Goal: Information Seeking & Learning: Learn about a topic

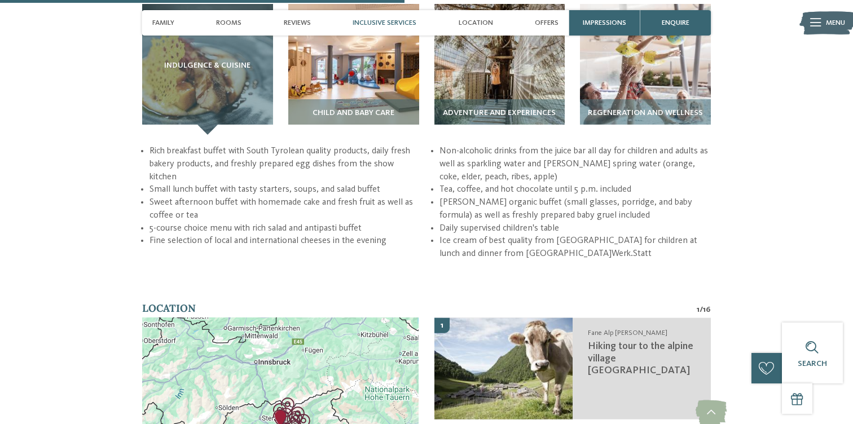
scroll to position [1692, 0]
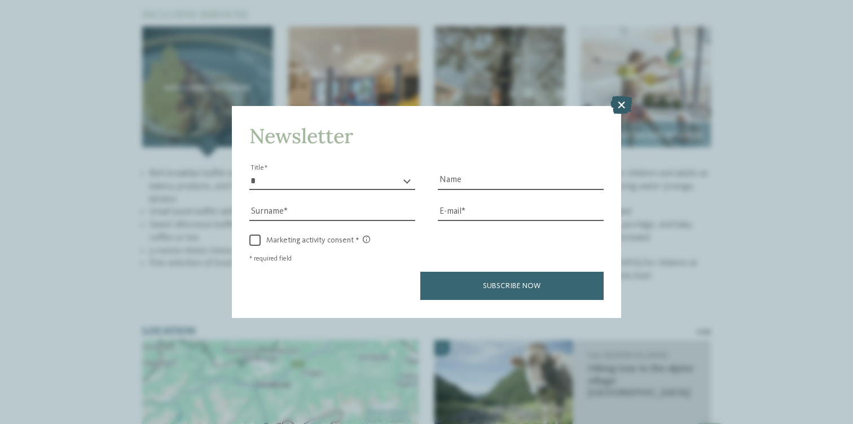
click at [621, 105] on icon at bounding box center [621, 105] width 22 height 18
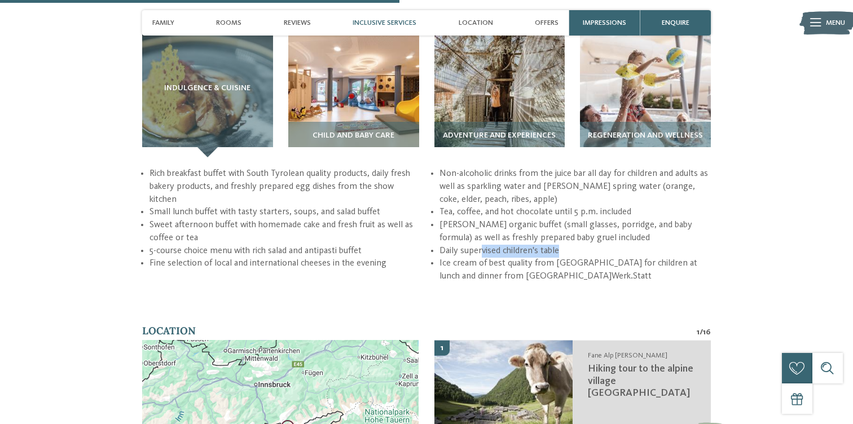
drag, startPoint x: 481, startPoint y: 171, endPoint x: 561, endPoint y: 173, distance: 80.1
click at [562, 245] on li "Daily supervised children's table" at bounding box center [575, 251] width 272 height 13
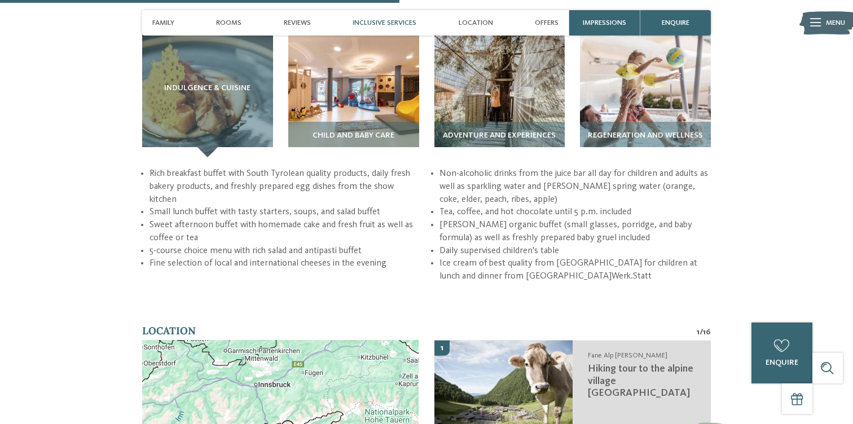
click at [577, 245] on li "Daily supervised children's table" at bounding box center [575, 251] width 272 height 13
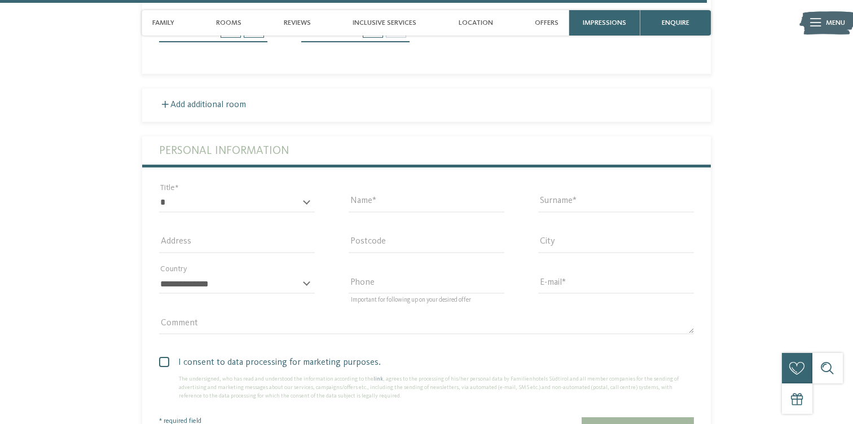
scroll to position [3024, 0]
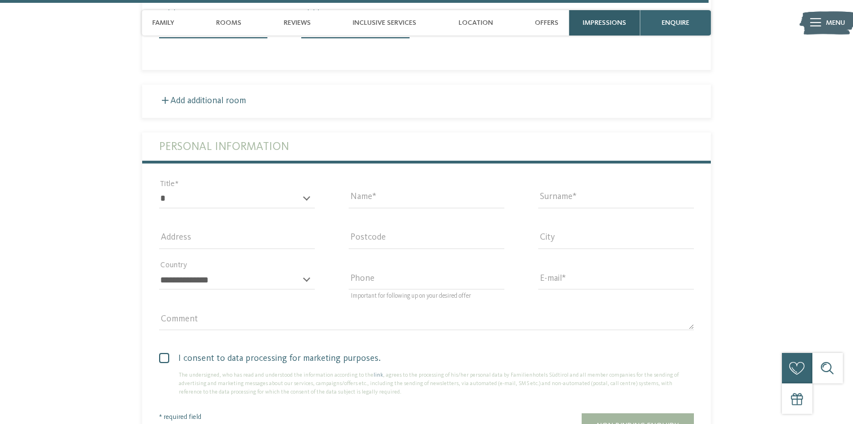
click at [612, 25] on span "Impressions" at bounding box center [604, 23] width 43 height 8
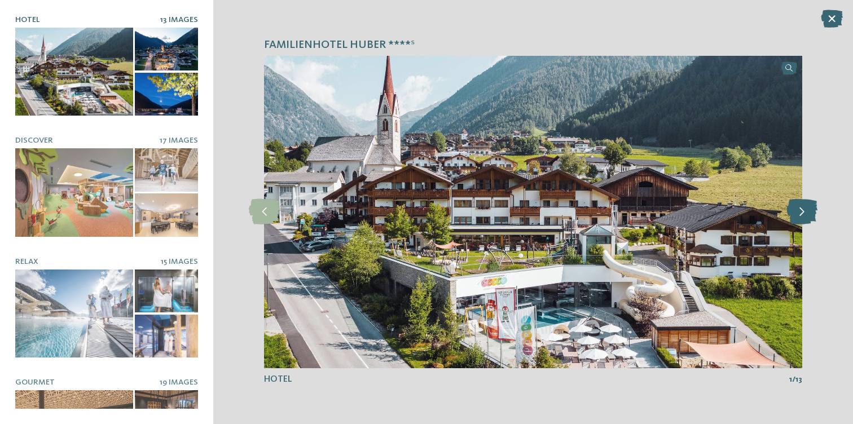
click at [803, 217] on icon at bounding box center [801, 211] width 31 height 25
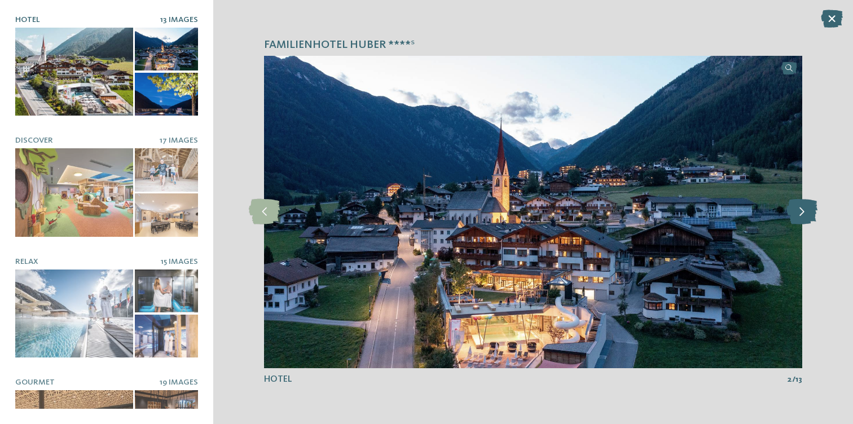
click at [803, 217] on icon at bounding box center [801, 211] width 31 height 25
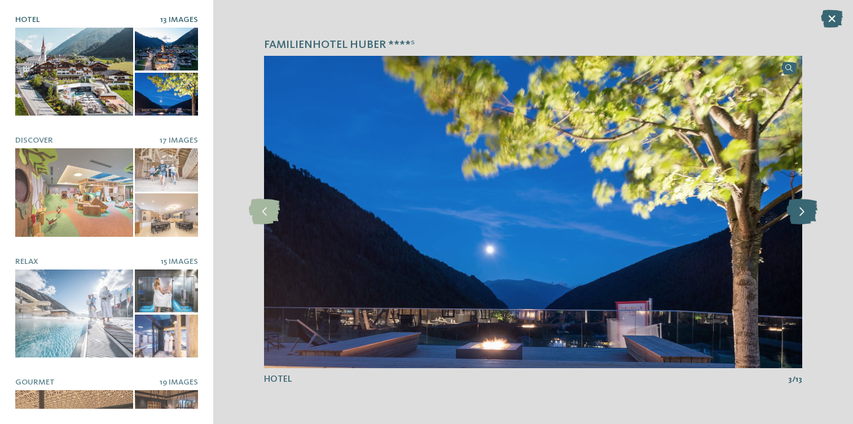
click at [803, 217] on icon at bounding box center [801, 211] width 31 height 25
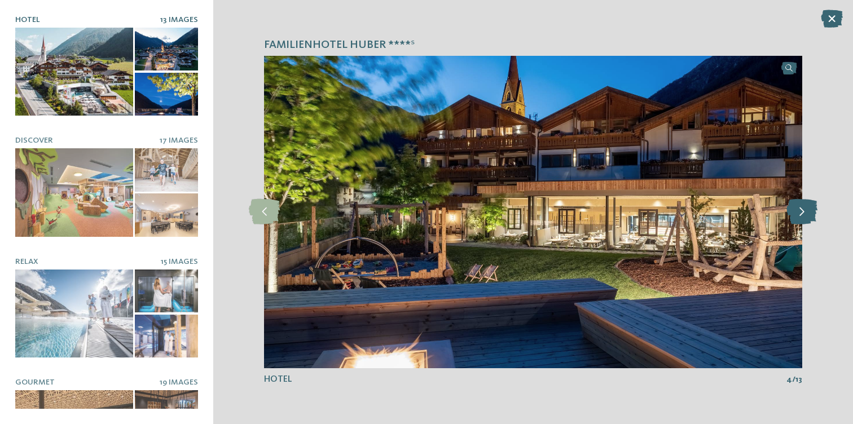
click at [803, 217] on icon at bounding box center [801, 211] width 31 height 25
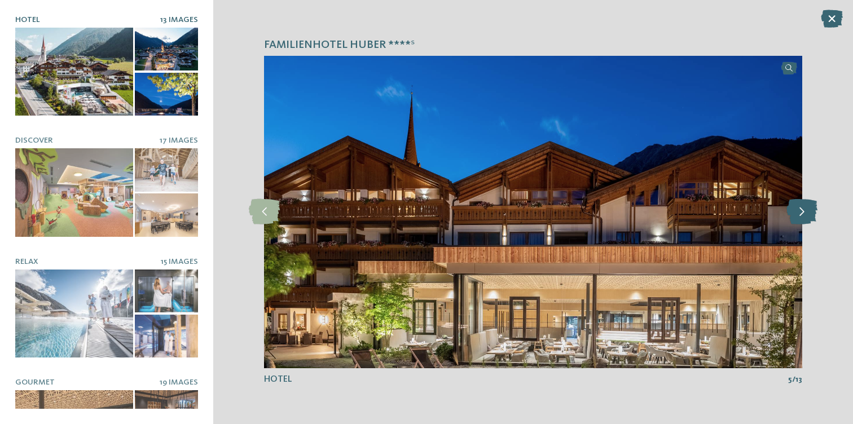
click at [803, 217] on icon at bounding box center [801, 211] width 31 height 25
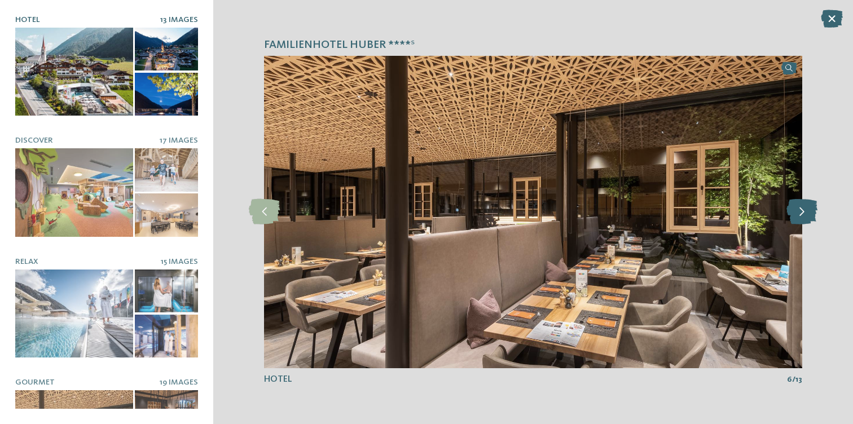
click at [803, 217] on icon at bounding box center [801, 211] width 31 height 25
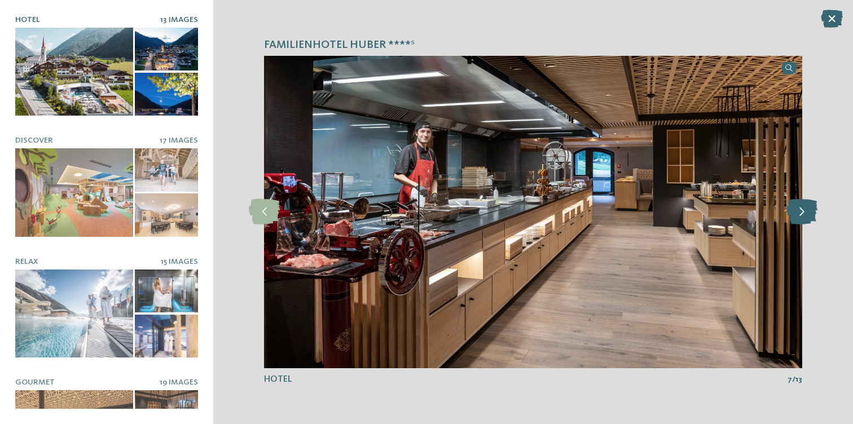
click at [803, 217] on icon at bounding box center [801, 211] width 31 height 25
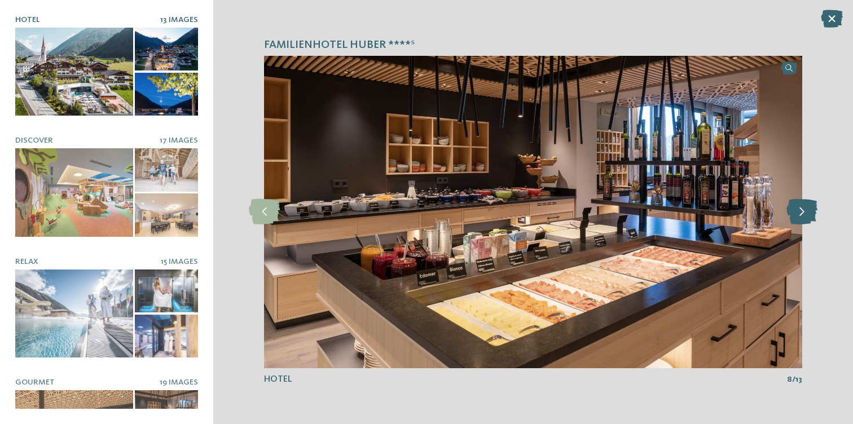
click at [803, 217] on icon at bounding box center [801, 211] width 31 height 25
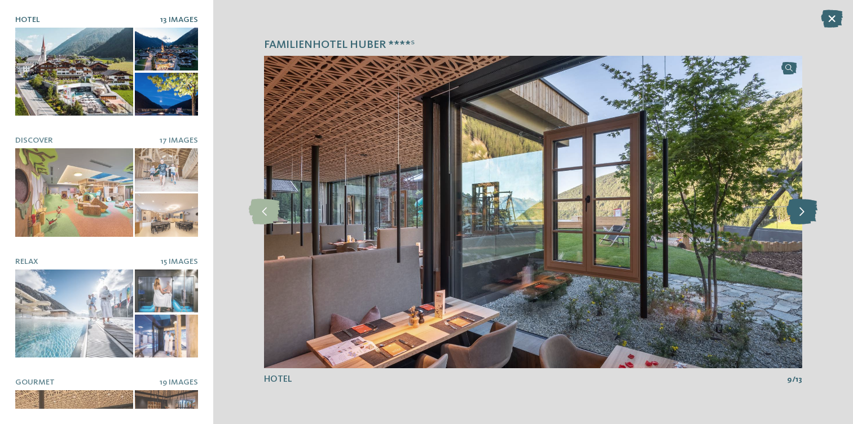
click at [803, 217] on icon at bounding box center [801, 211] width 31 height 25
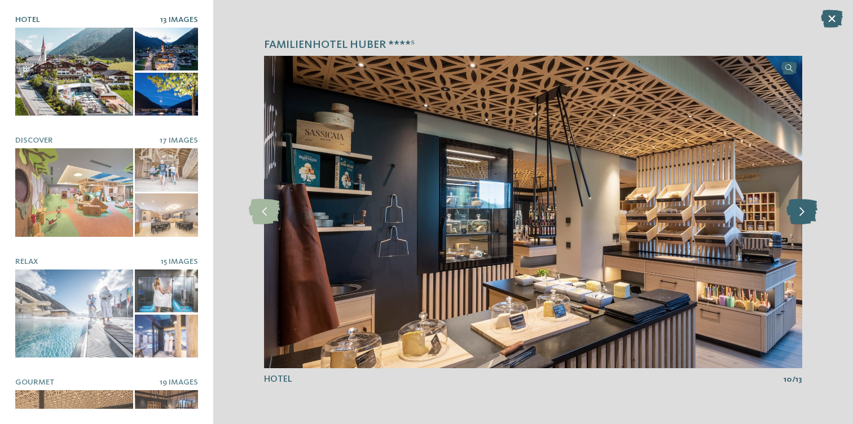
click at [803, 217] on icon at bounding box center [801, 211] width 31 height 25
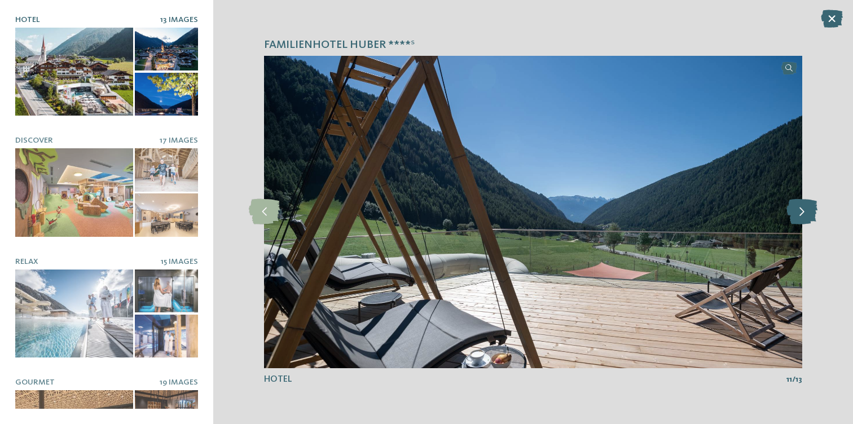
click at [803, 217] on icon at bounding box center [801, 211] width 31 height 25
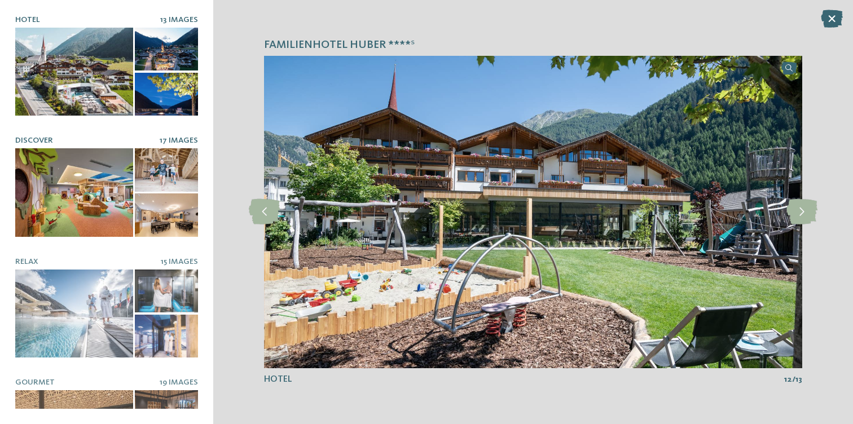
click at [94, 177] on div at bounding box center [74, 192] width 118 height 89
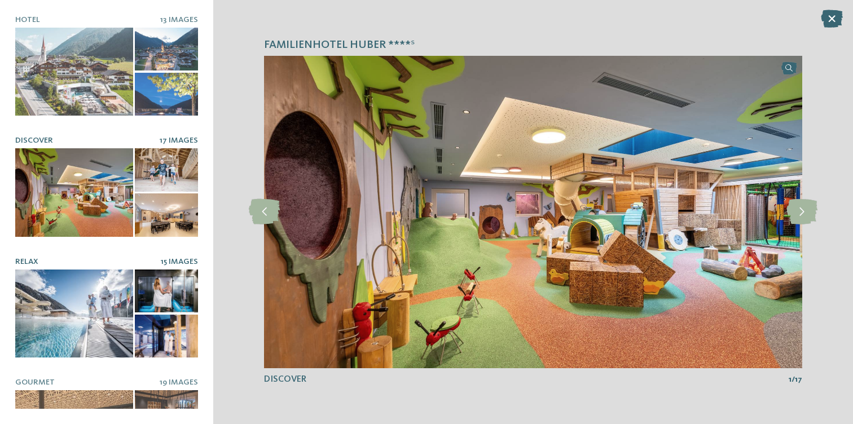
click at [108, 292] on div at bounding box center [74, 314] width 118 height 89
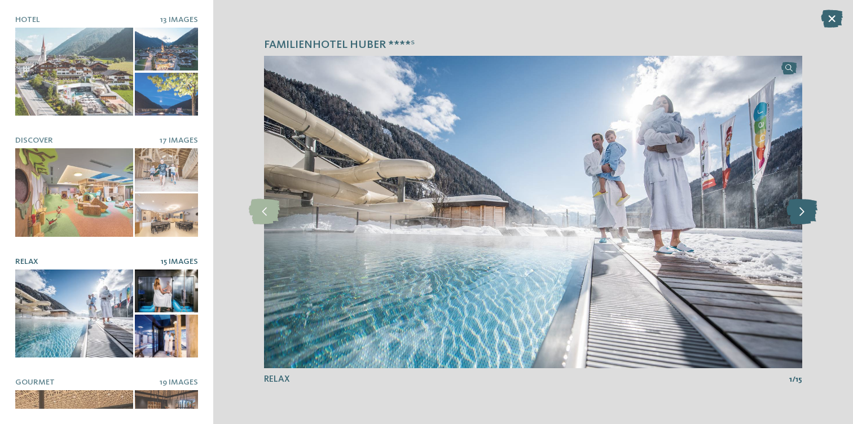
click at [804, 213] on icon at bounding box center [801, 211] width 31 height 25
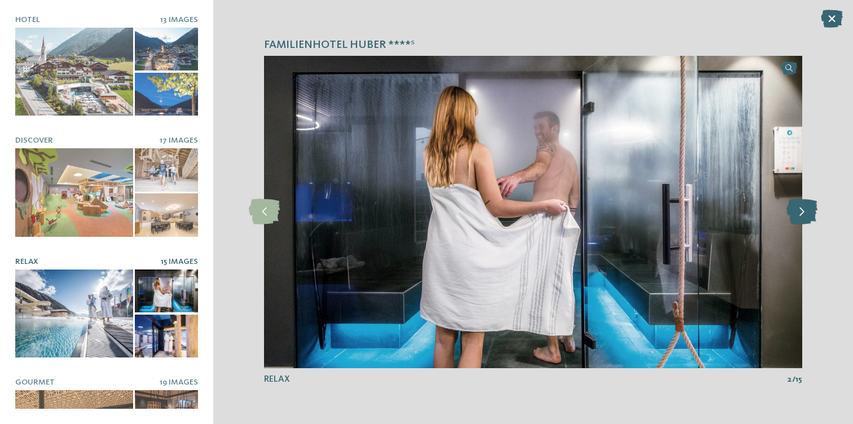
click at [805, 214] on icon at bounding box center [801, 211] width 31 height 25
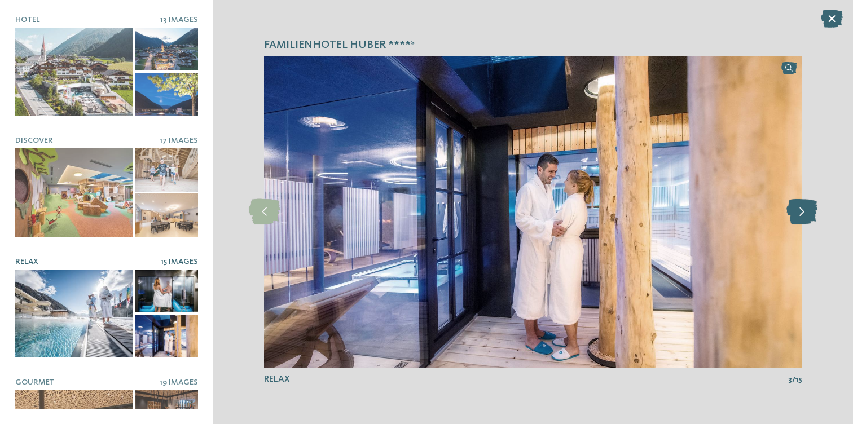
click at [805, 214] on icon at bounding box center [801, 211] width 31 height 25
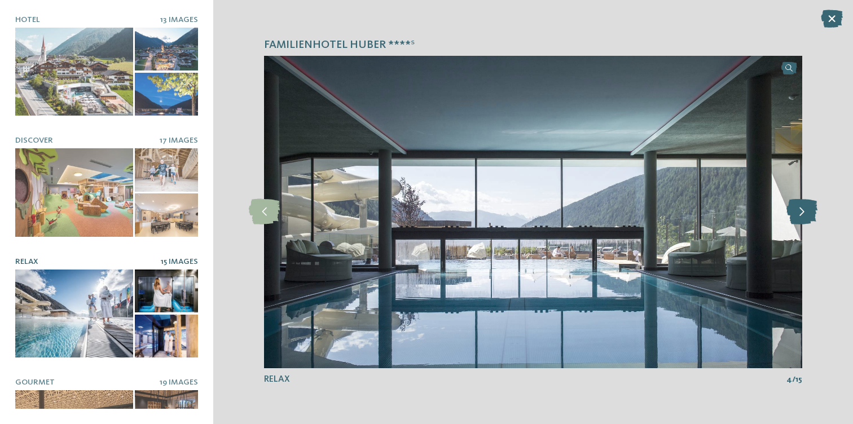
click at [805, 214] on icon at bounding box center [801, 211] width 31 height 25
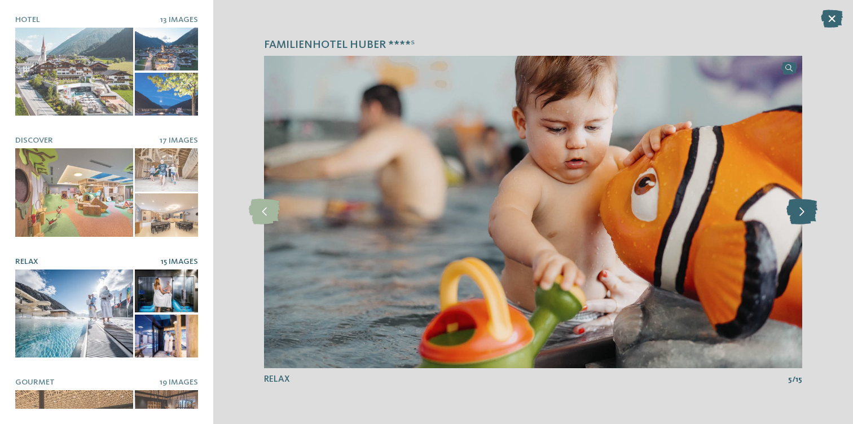
click at [805, 214] on icon at bounding box center [801, 211] width 31 height 25
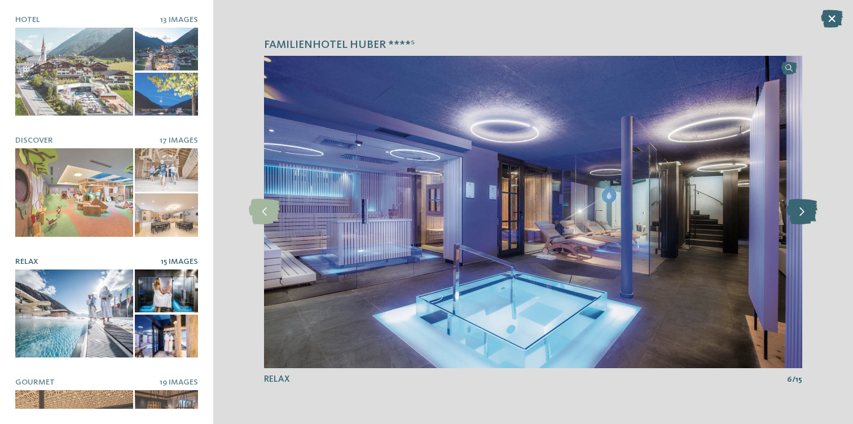
click at [805, 214] on icon at bounding box center [801, 211] width 31 height 25
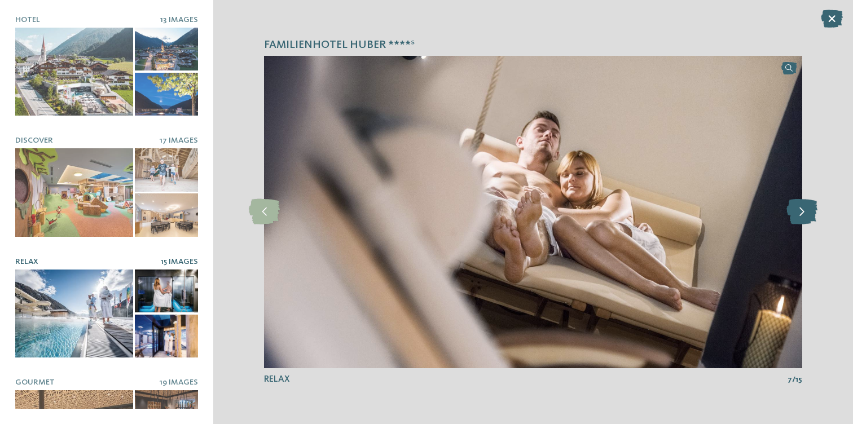
click at [805, 214] on icon at bounding box center [801, 211] width 31 height 25
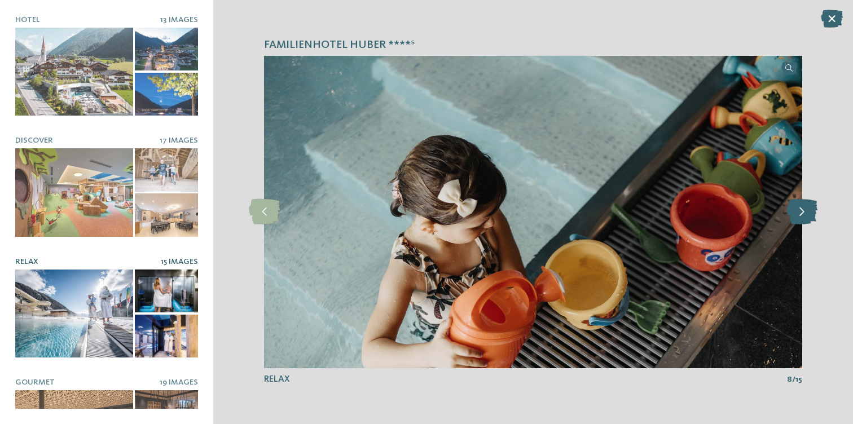
click at [805, 214] on icon at bounding box center [801, 211] width 31 height 25
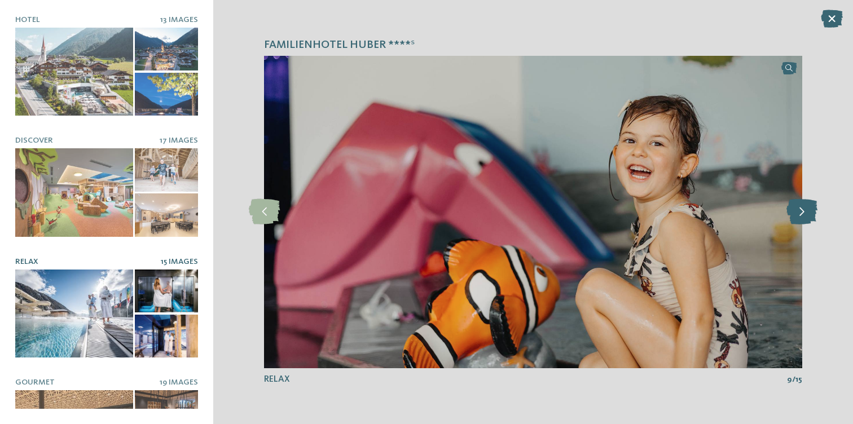
click at [805, 214] on icon at bounding box center [801, 211] width 31 height 25
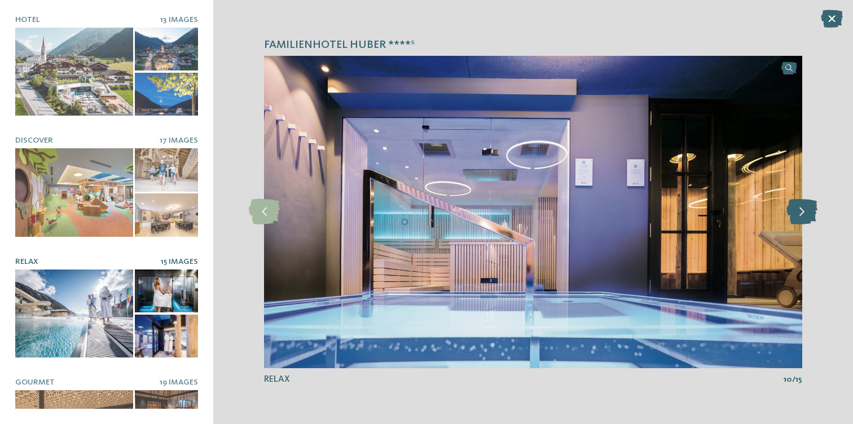
click at [805, 214] on icon at bounding box center [801, 211] width 31 height 25
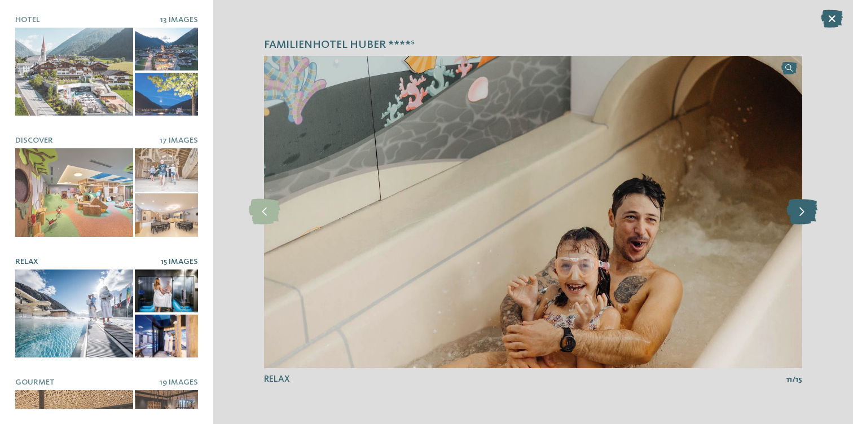
click at [805, 214] on icon at bounding box center [801, 211] width 31 height 25
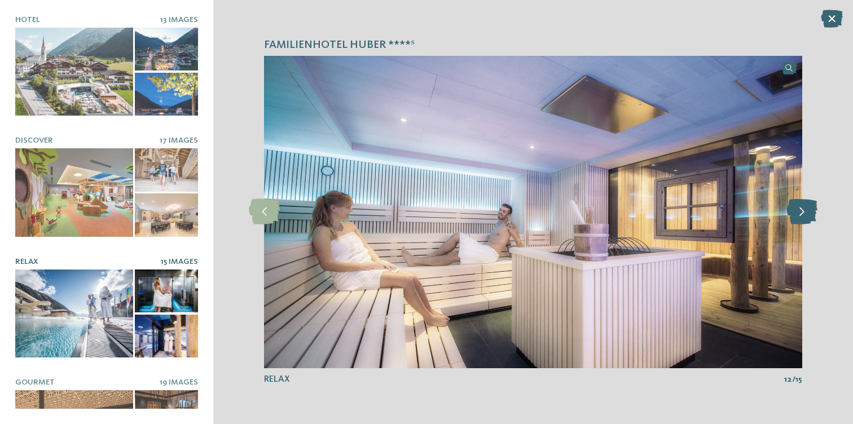
click at [805, 214] on icon at bounding box center [801, 211] width 31 height 25
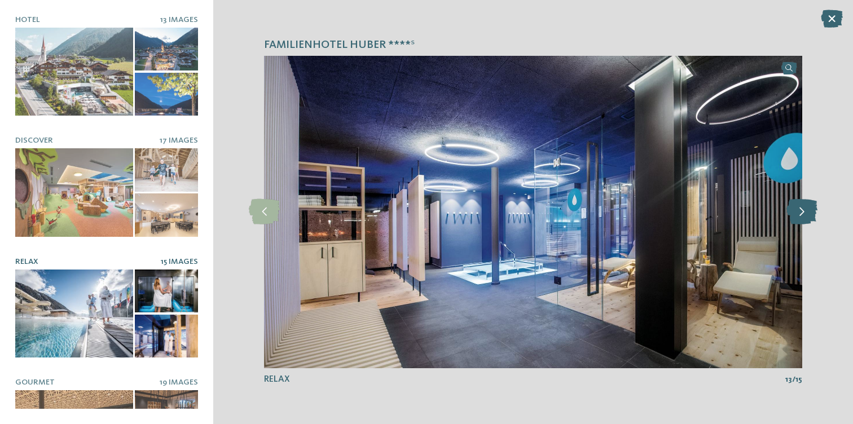
click at [805, 214] on icon at bounding box center [801, 211] width 31 height 25
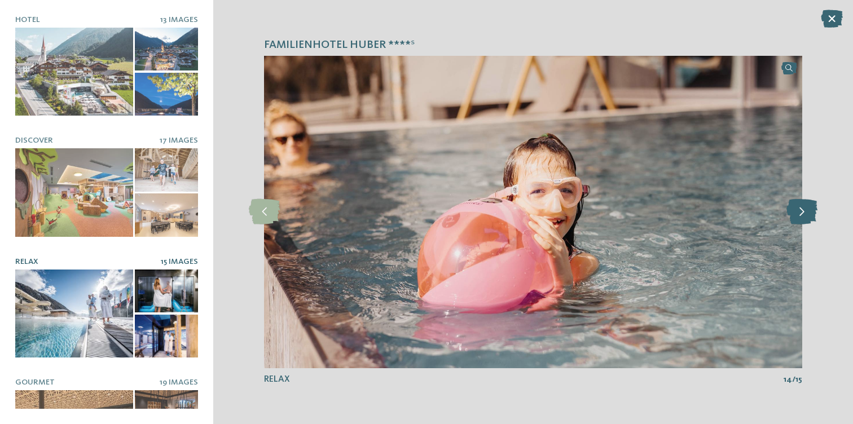
click at [805, 214] on icon at bounding box center [801, 211] width 31 height 25
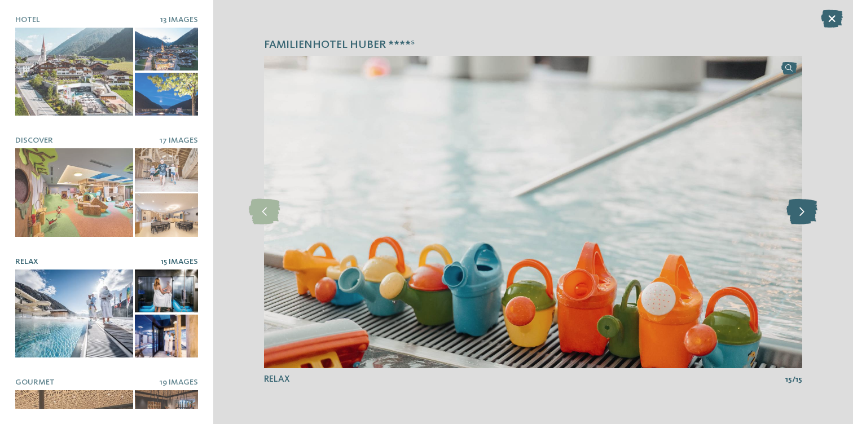
click at [805, 214] on icon at bounding box center [801, 211] width 31 height 25
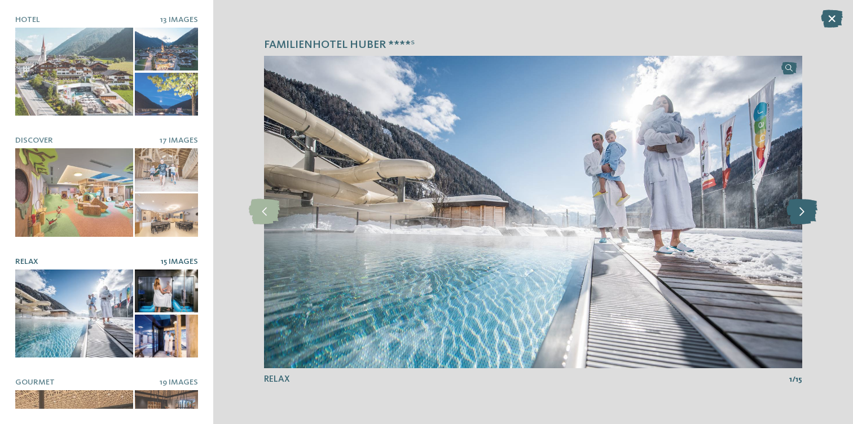
click at [805, 214] on icon at bounding box center [801, 211] width 31 height 25
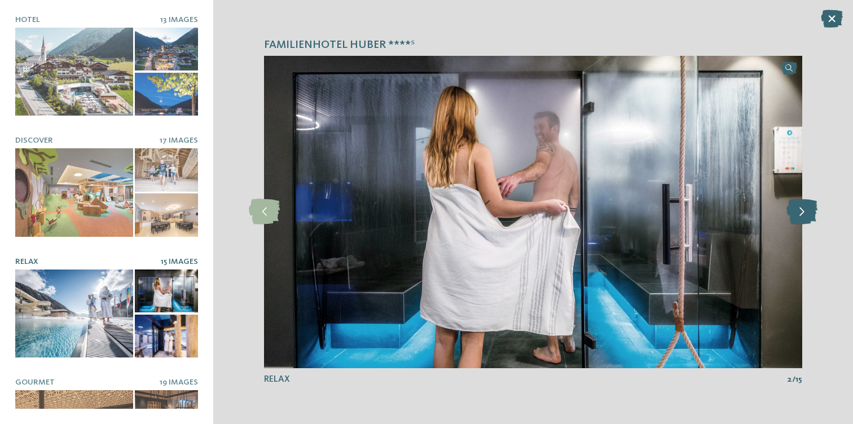
click at [805, 214] on icon at bounding box center [801, 211] width 31 height 25
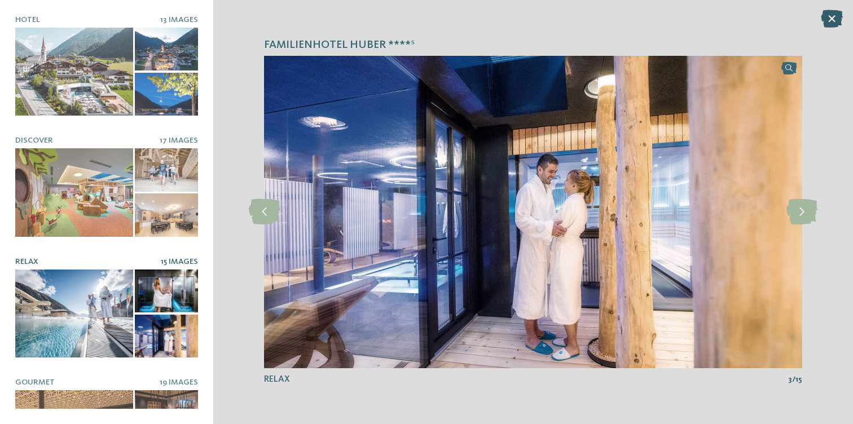
click at [830, 27] on icon at bounding box center [832, 19] width 22 height 18
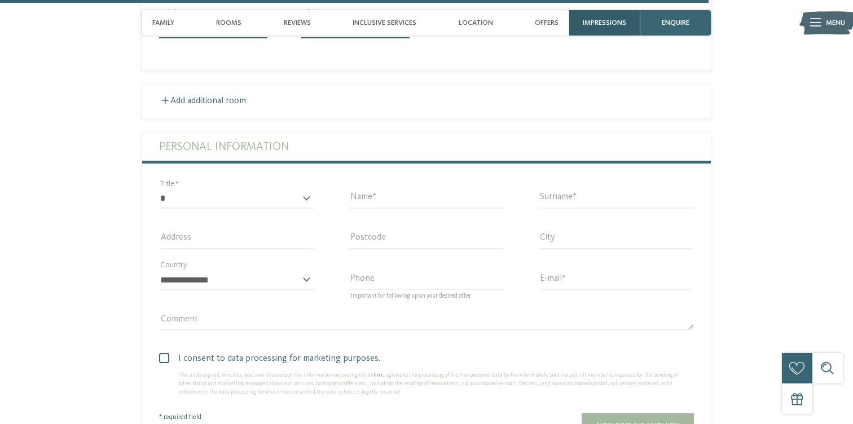
click at [601, 27] on div "Impressions" at bounding box center [604, 22] width 71 height 25
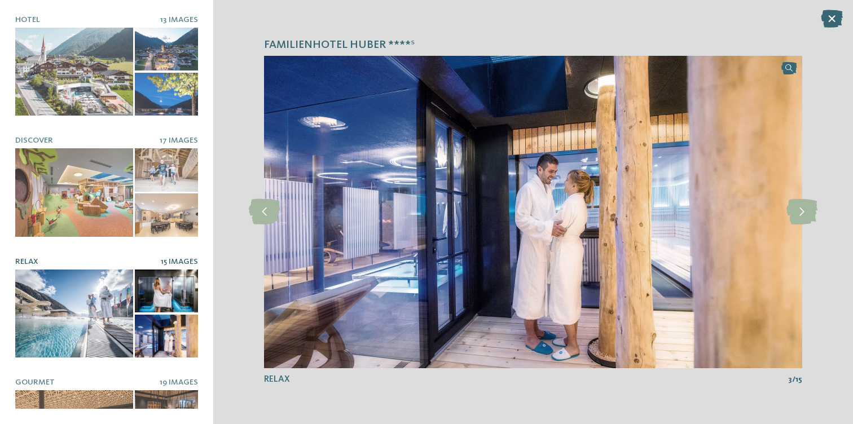
click at [7, 236] on div "Familienhotel [PERSON_NAME] ****ˢ Hotel 13 Images Discover" at bounding box center [106, 212] width 213 height 424
drag, startPoint x: 7, startPoint y: 236, endPoint x: 12, endPoint y: 402, distance: 165.4
click at [12, 402] on div "Familienhotel [PERSON_NAME] ****ˢ Hotel 13 Images Discover" at bounding box center [106, 212] width 213 height 424
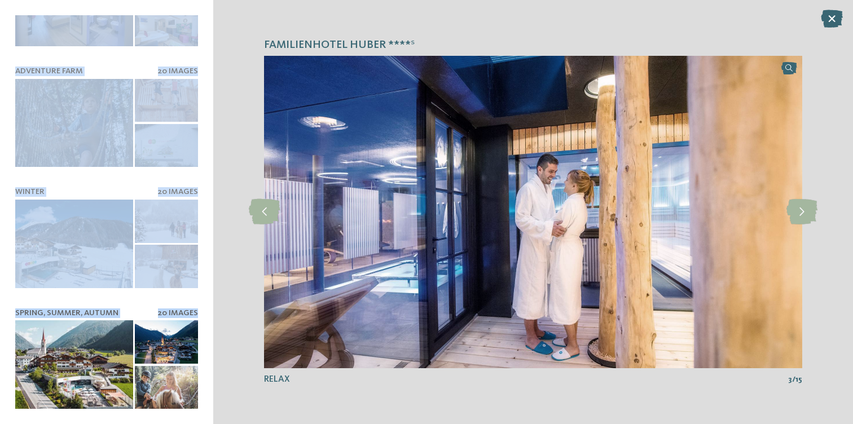
drag, startPoint x: 76, startPoint y: 372, endPoint x: 67, endPoint y: 370, distance: 9.3
click at [67, 370] on div "Hotel 13 Images" at bounding box center [106, 212] width 183 height 394
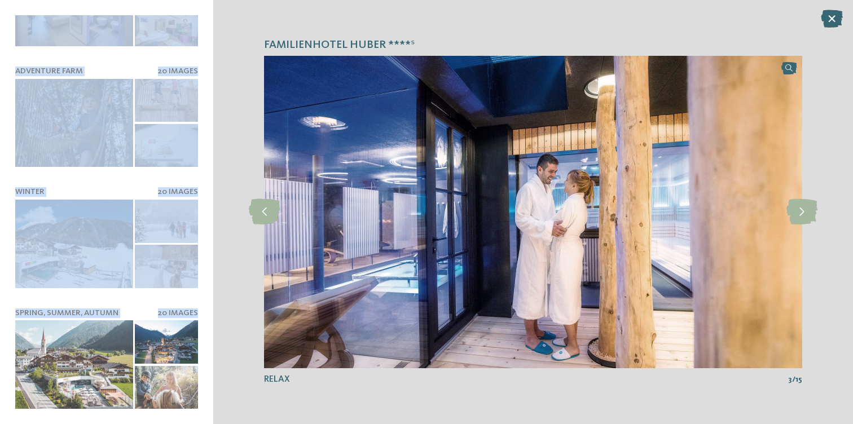
click at [0, 183] on div "Familienhotel [PERSON_NAME] ****ˢ Hotel 13 Images Discover" at bounding box center [106, 212] width 213 height 424
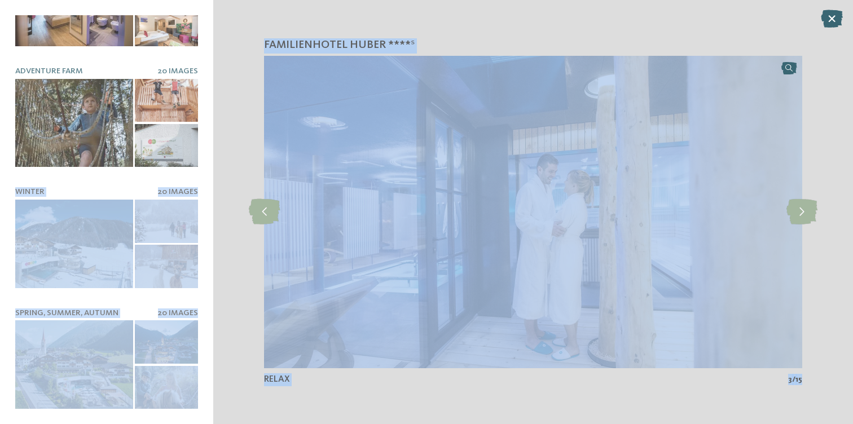
drag, startPoint x: 7, startPoint y: 177, endPoint x: 51, endPoint y: -7, distance: 189.5
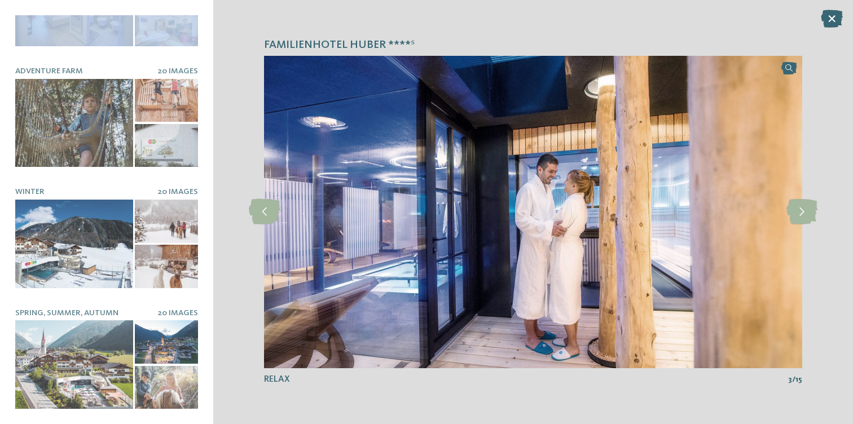
drag, startPoint x: 15, startPoint y: 58, endPoint x: 5, endPoint y: 37, distance: 23.0
click at [5, 37] on div "Familienhotel [PERSON_NAME] ****ˢ Hotel 13 Images Discover" at bounding box center [106, 212] width 213 height 424
drag, startPoint x: 6, startPoint y: 37, endPoint x: 205, endPoint y: 17, distance: 200.7
click at [205, 16] on div "Familienhotel [PERSON_NAME] ****ˢ Hotel 13 Images Discover" at bounding box center [106, 212] width 213 height 424
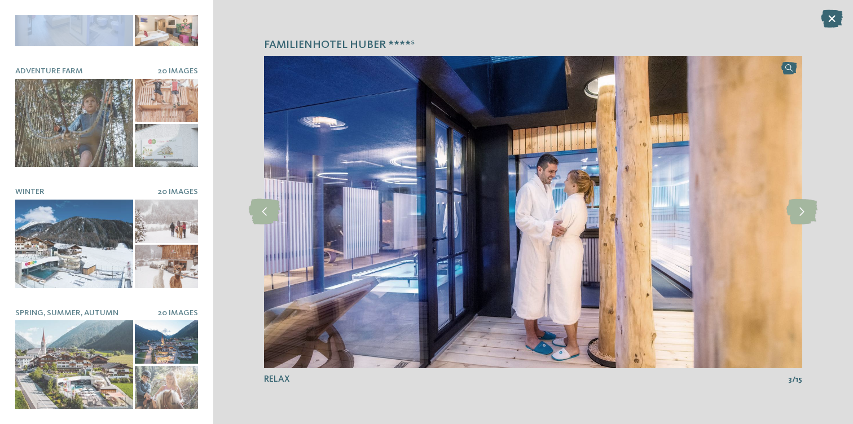
drag, startPoint x: 205, startPoint y: 17, endPoint x: 3, endPoint y: 16, distance: 202.5
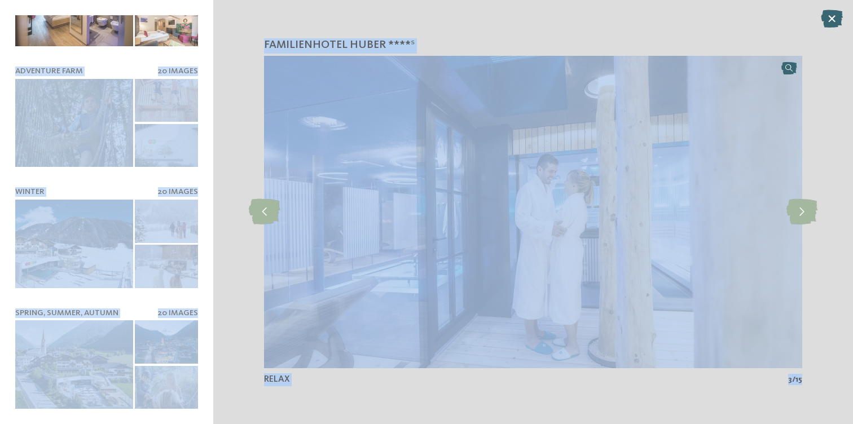
drag, startPoint x: 10, startPoint y: 51, endPoint x: 22, endPoint y: -32, distance: 83.2
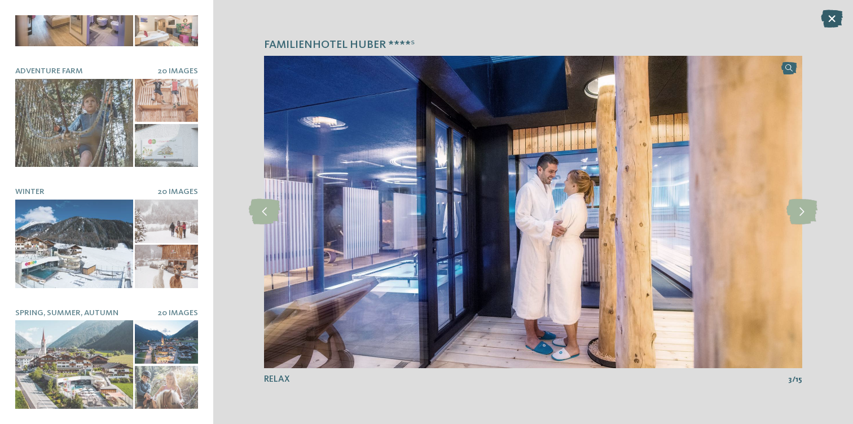
click at [832, 19] on icon at bounding box center [832, 19] width 22 height 18
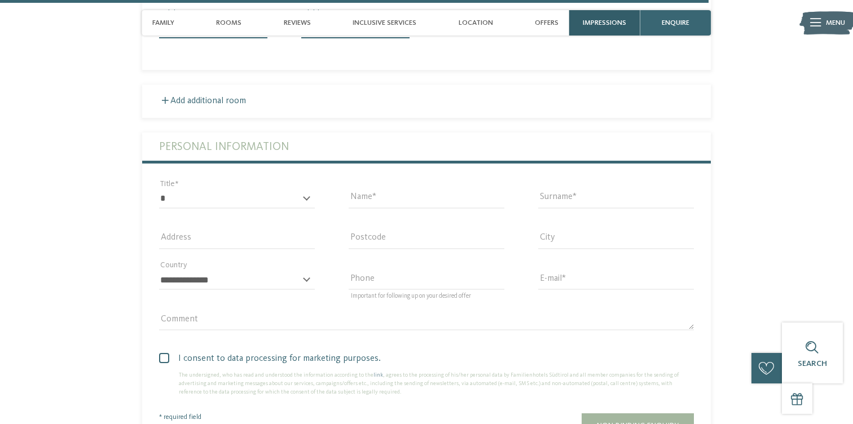
click at [600, 19] on span "Impressions" at bounding box center [604, 23] width 43 height 8
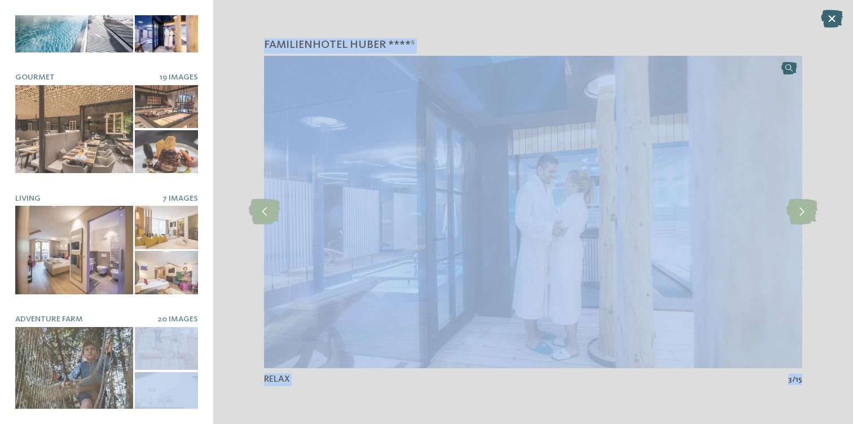
scroll to position [0, 0]
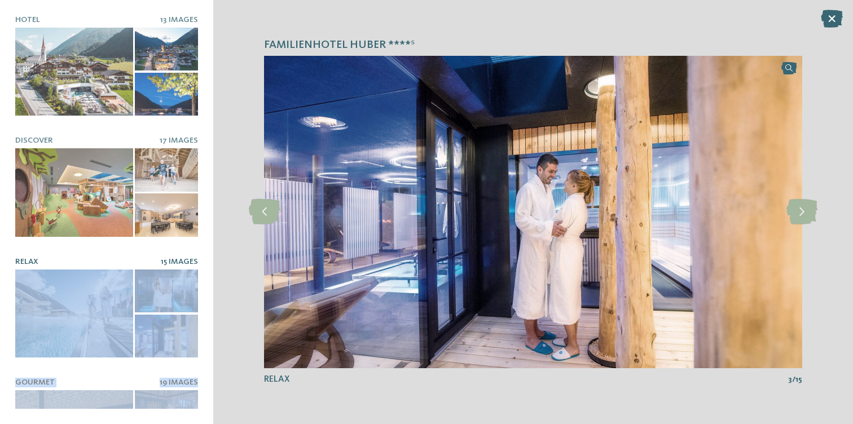
drag, startPoint x: 210, startPoint y: 154, endPoint x: 5, endPoint y: 324, distance: 266.8
click at [5, 324] on div "Familienhotel [PERSON_NAME] ****ˢ Hotel 13 Images Discover" at bounding box center [106, 212] width 213 height 424
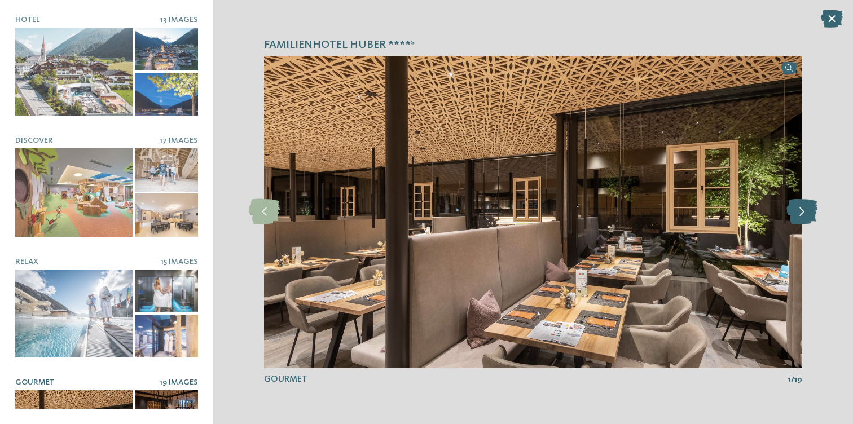
click at [801, 217] on icon at bounding box center [801, 211] width 31 height 25
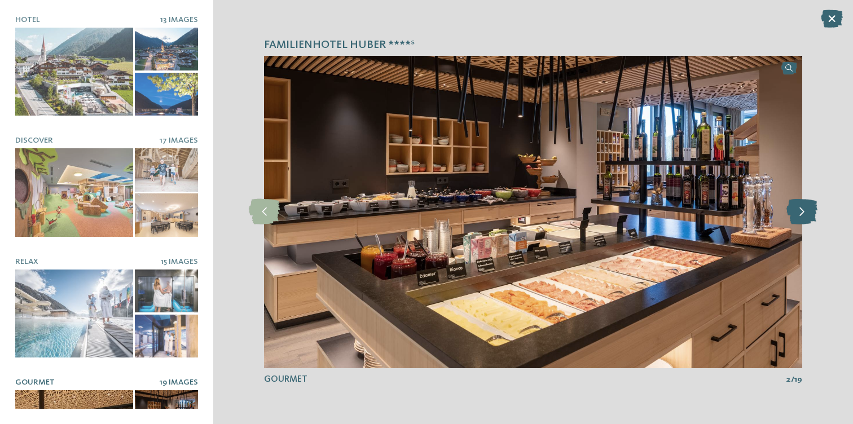
click at [801, 217] on icon at bounding box center [801, 211] width 31 height 25
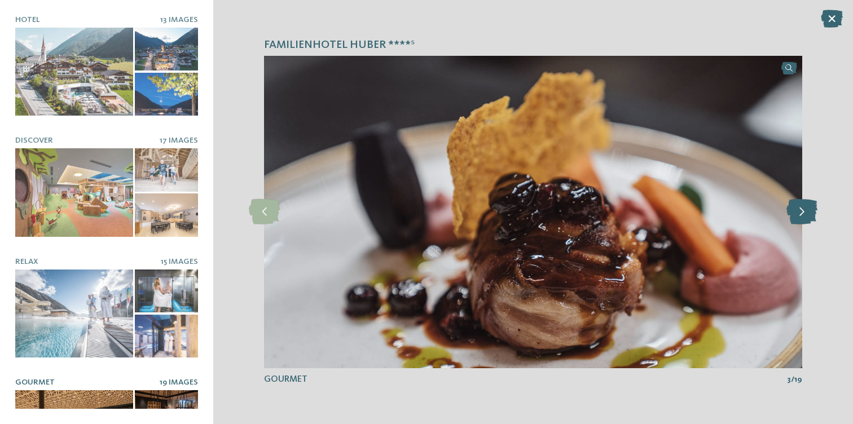
click at [801, 217] on icon at bounding box center [801, 211] width 31 height 25
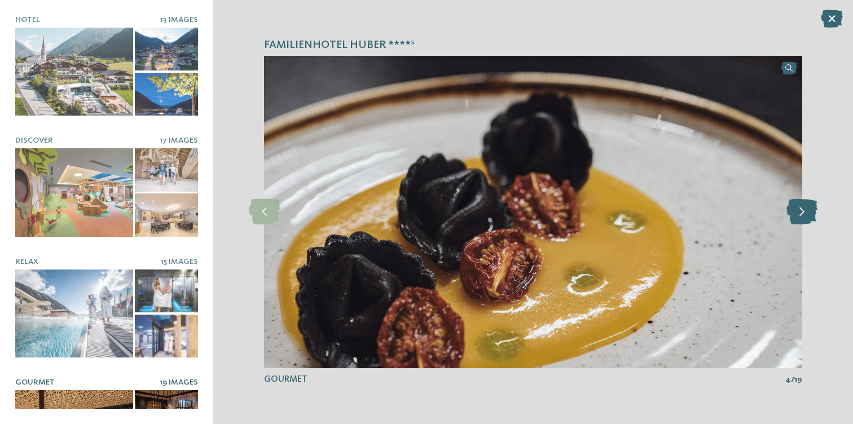
click at [801, 217] on icon at bounding box center [801, 211] width 31 height 25
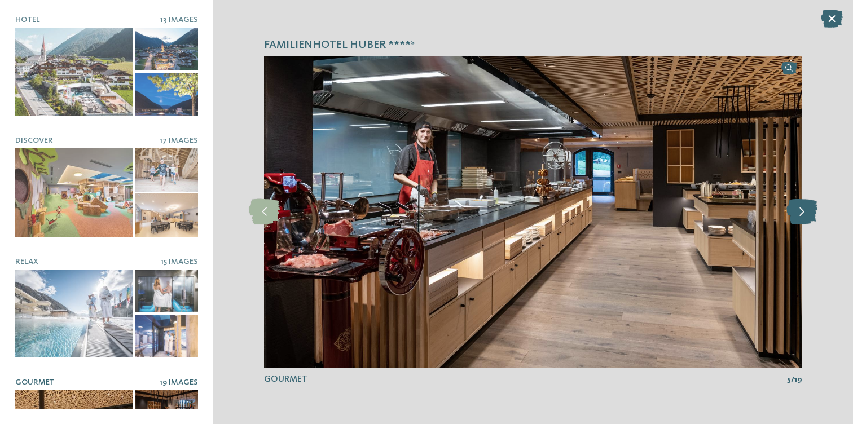
click at [801, 217] on icon at bounding box center [801, 211] width 31 height 25
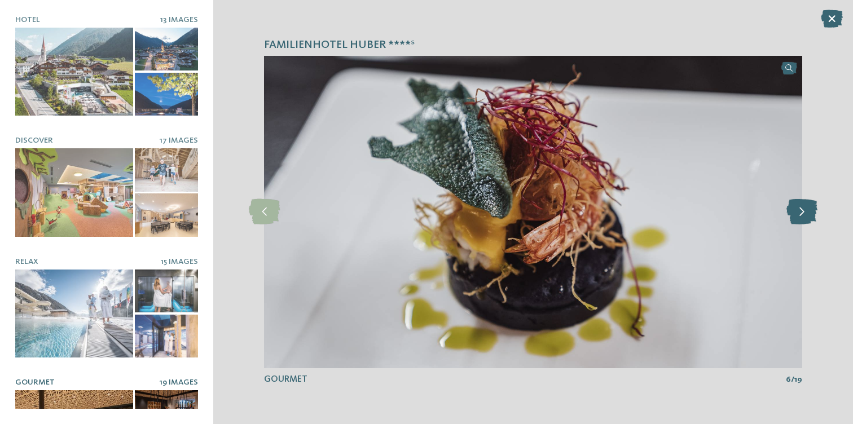
click at [801, 217] on icon at bounding box center [801, 211] width 31 height 25
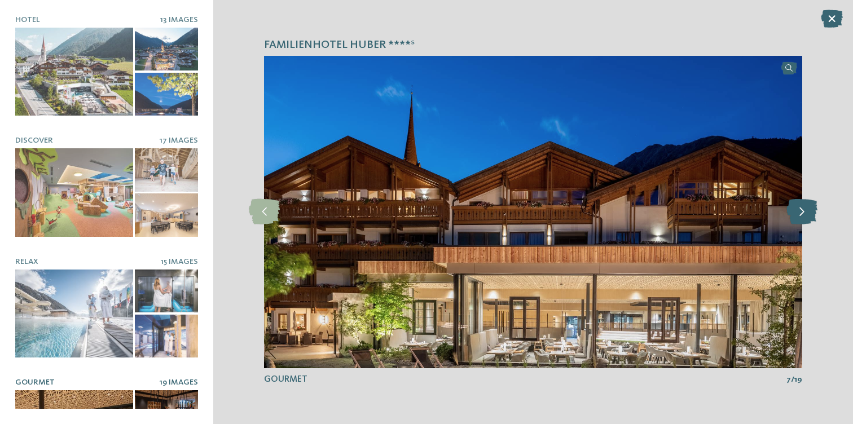
click at [801, 217] on icon at bounding box center [801, 211] width 31 height 25
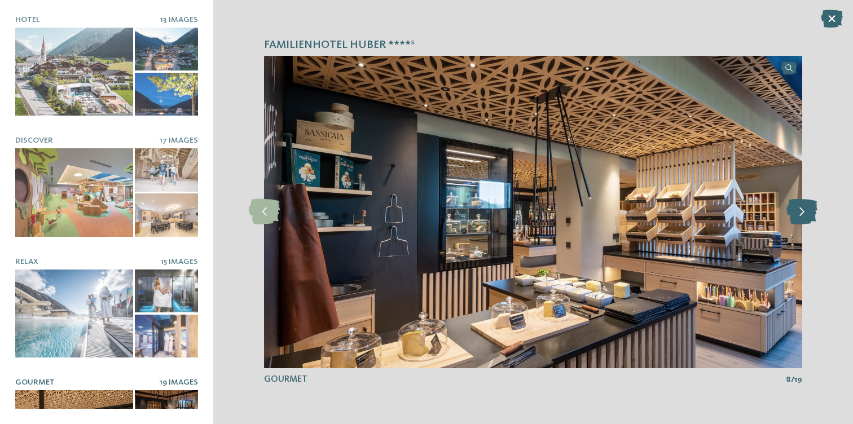
click at [801, 217] on icon at bounding box center [801, 211] width 31 height 25
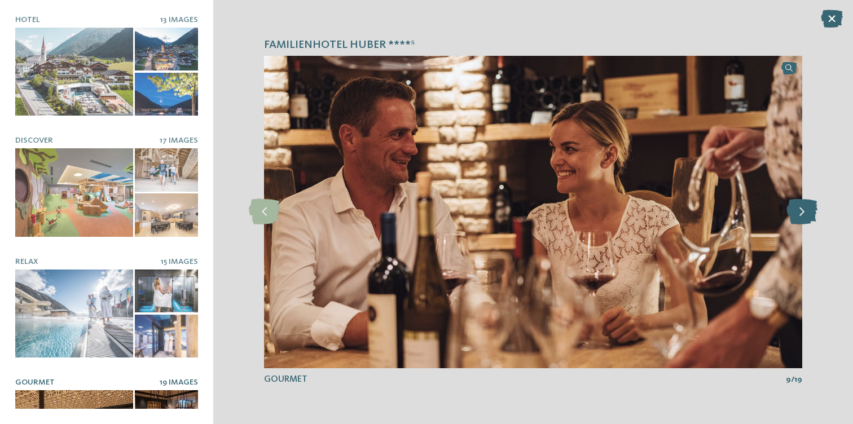
click at [801, 217] on icon at bounding box center [801, 211] width 31 height 25
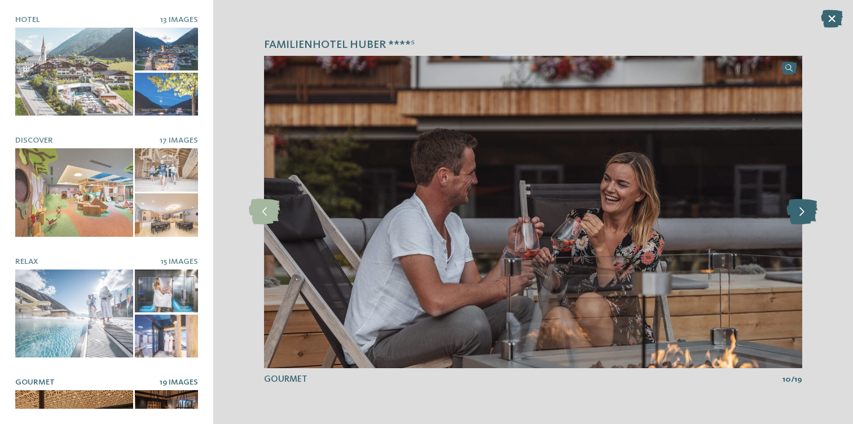
click at [801, 217] on icon at bounding box center [801, 211] width 31 height 25
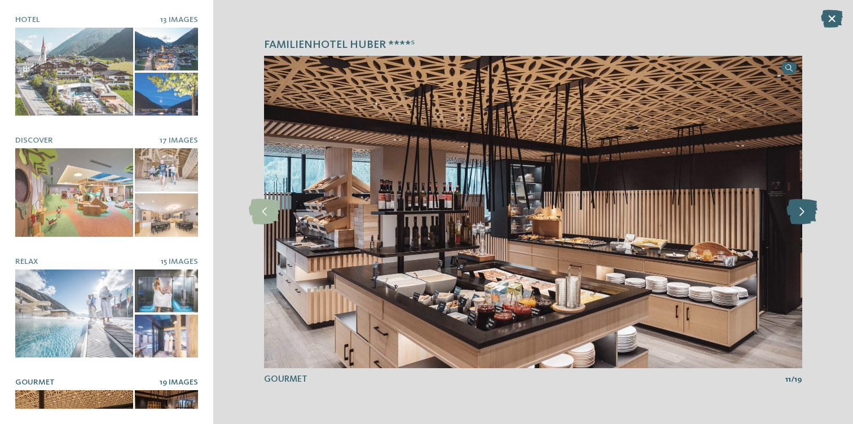
click at [801, 217] on icon at bounding box center [801, 211] width 31 height 25
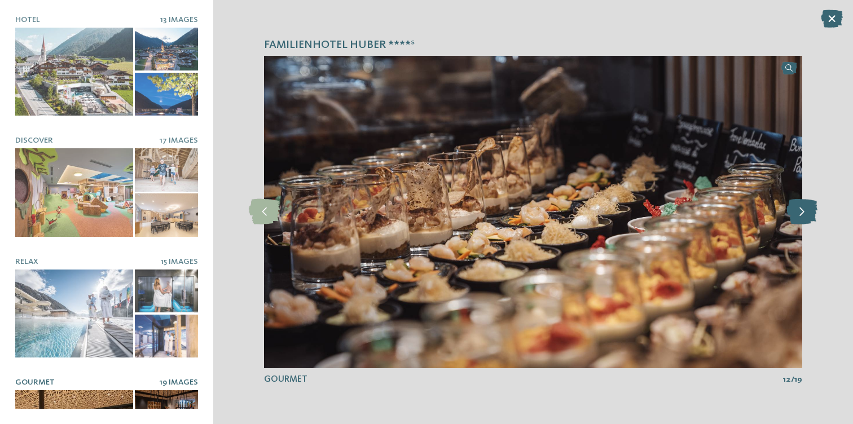
click at [801, 217] on icon at bounding box center [801, 211] width 31 height 25
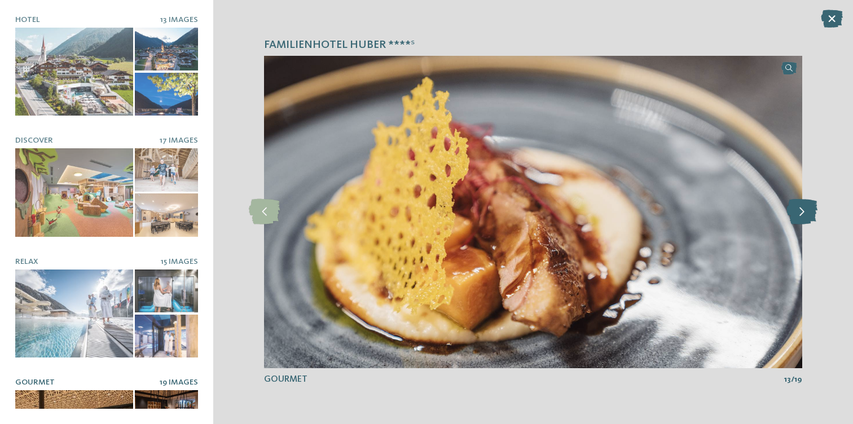
click at [801, 217] on icon at bounding box center [801, 211] width 31 height 25
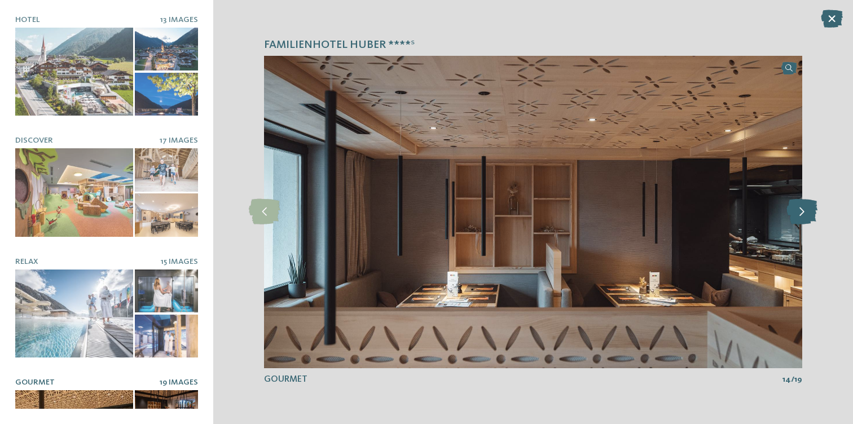
click at [801, 217] on icon at bounding box center [801, 211] width 31 height 25
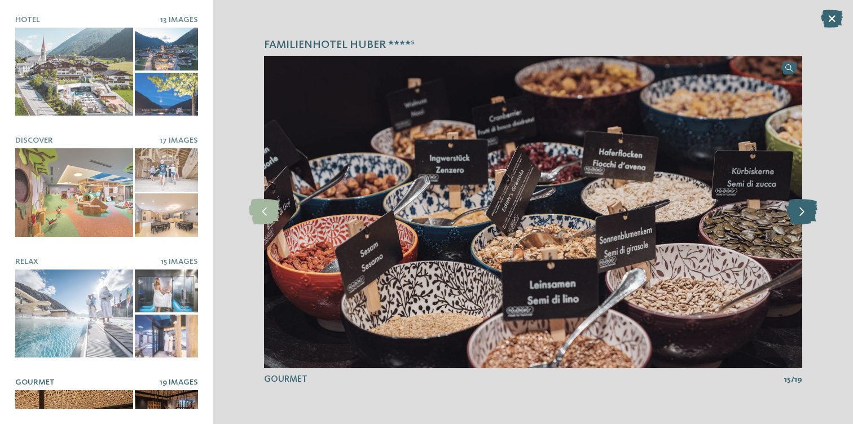
click at [801, 217] on icon at bounding box center [801, 211] width 31 height 25
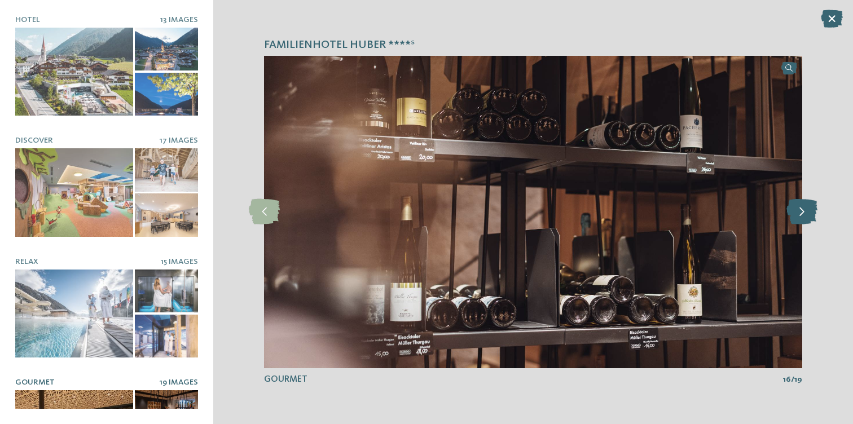
click at [801, 217] on icon at bounding box center [801, 211] width 31 height 25
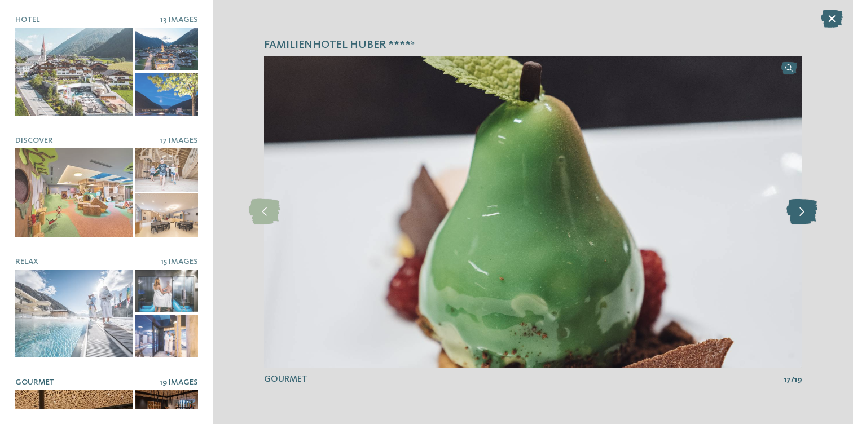
click at [801, 217] on icon at bounding box center [801, 211] width 31 height 25
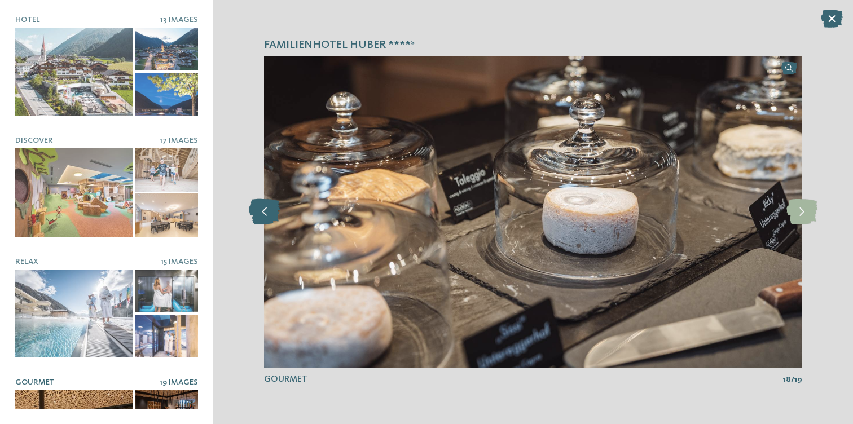
click at [262, 217] on icon at bounding box center [264, 211] width 31 height 25
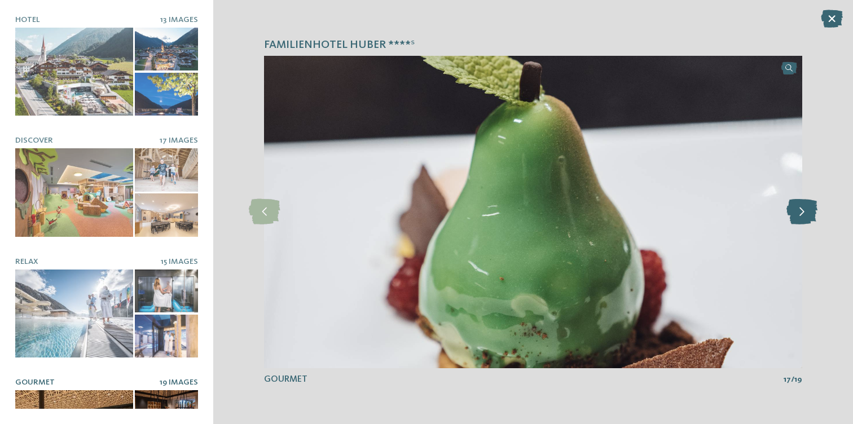
click at [804, 213] on icon at bounding box center [801, 211] width 31 height 25
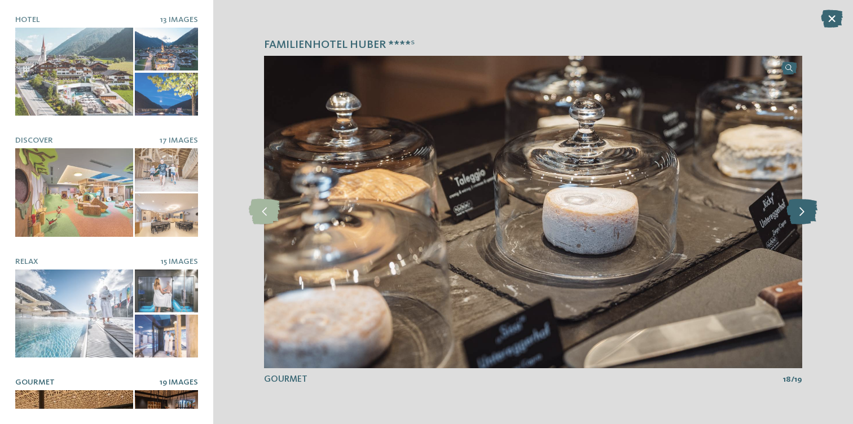
click at [804, 213] on icon at bounding box center [801, 211] width 31 height 25
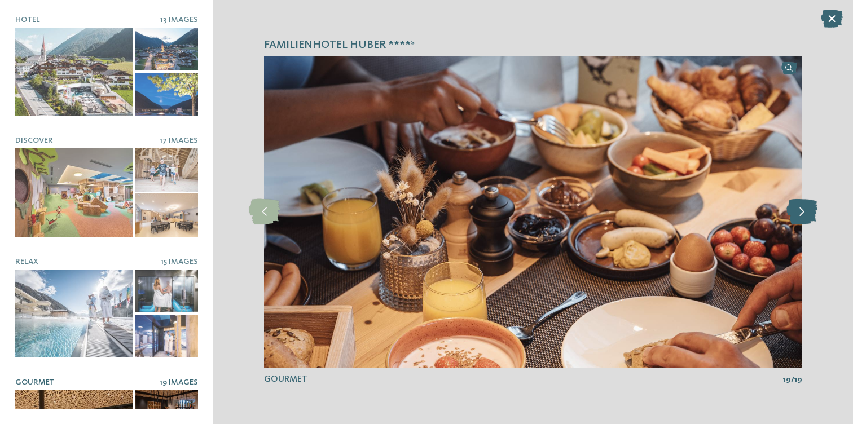
click at [804, 213] on icon at bounding box center [801, 211] width 31 height 25
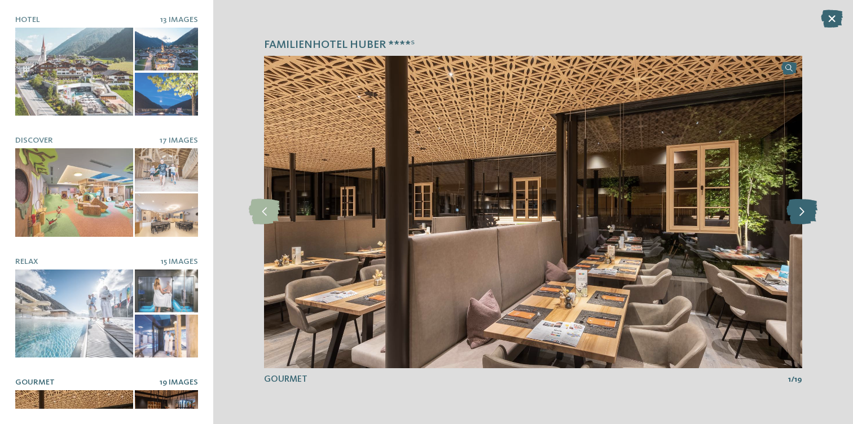
click at [804, 213] on icon at bounding box center [801, 211] width 31 height 25
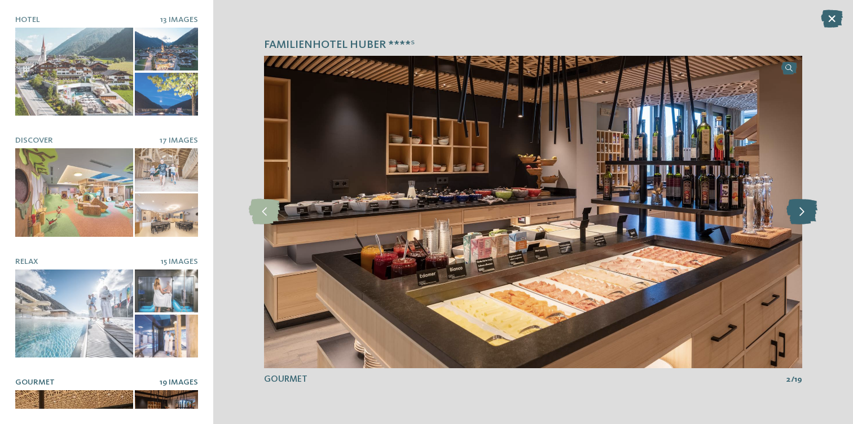
click at [804, 213] on icon at bounding box center [801, 211] width 31 height 25
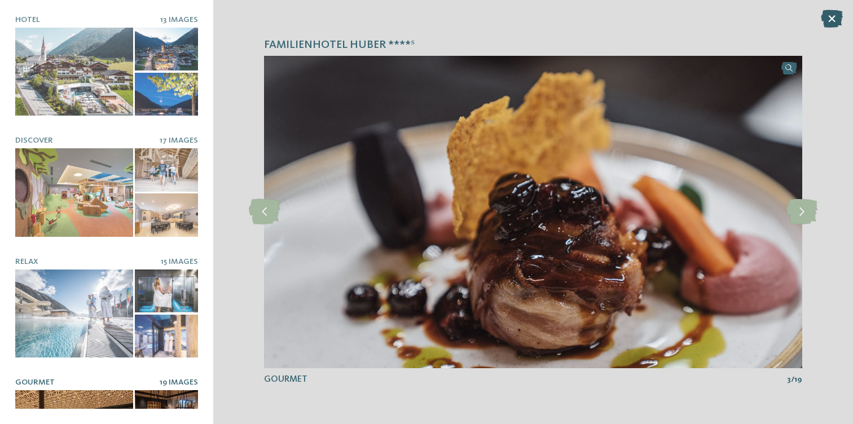
click at [832, 17] on icon at bounding box center [832, 19] width 22 height 18
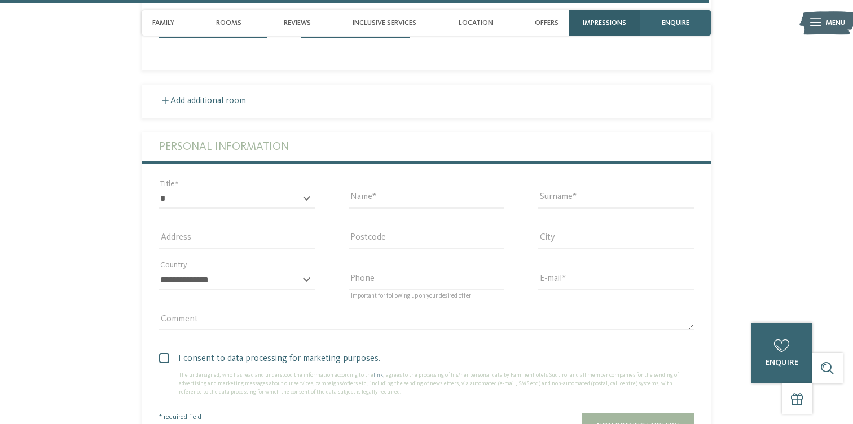
click at [592, 20] on span "Impressions" at bounding box center [604, 23] width 43 height 8
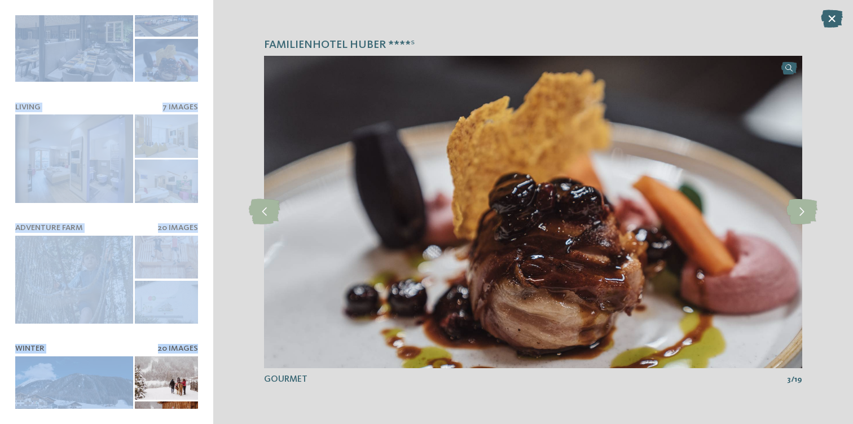
scroll to position [457, 0]
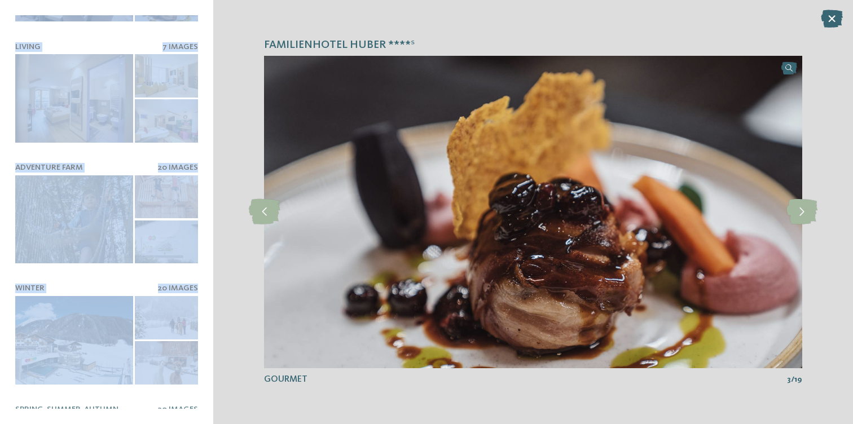
drag, startPoint x: 198, startPoint y: 247, endPoint x: 116, endPoint y: 398, distance: 171.7
click at [116, 398] on div "Familienhotel [PERSON_NAME] ****ˢ Hotel 13 Images Discover" at bounding box center [106, 212] width 213 height 424
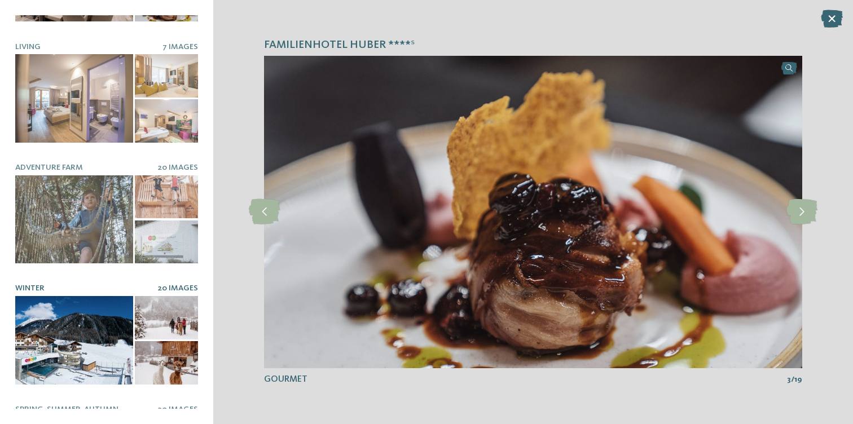
click at [76, 327] on div at bounding box center [74, 340] width 118 height 89
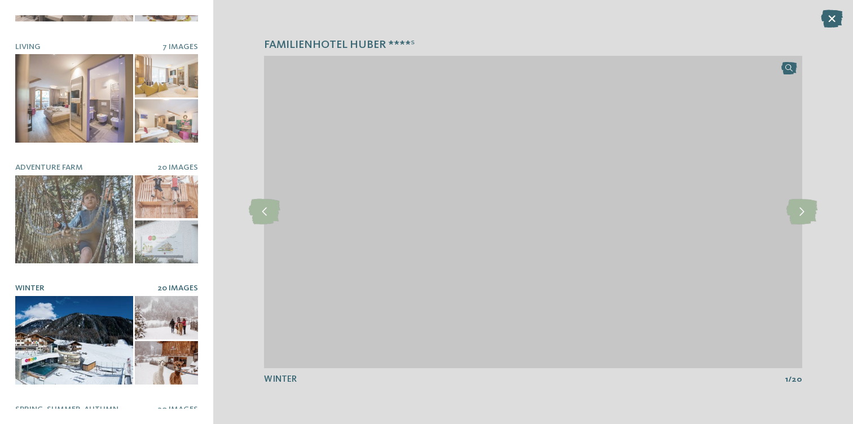
click at [790, 68] on link at bounding box center [533, 212] width 538 height 313
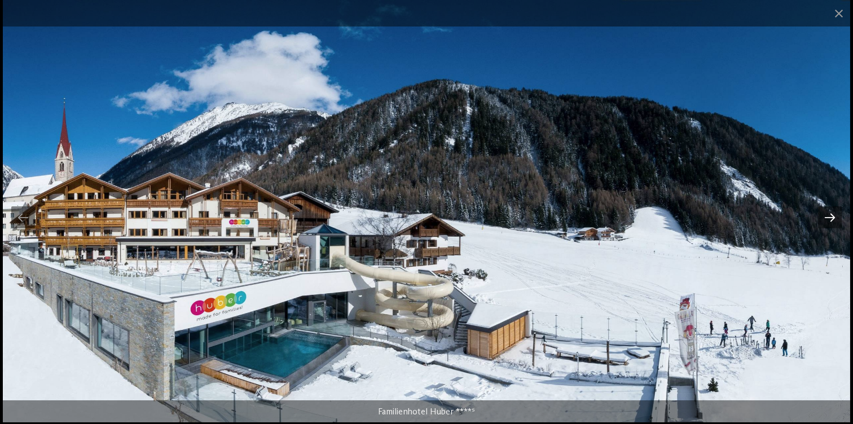
click at [826, 219] on div at bounding box center [830, 217] width 24 height 22
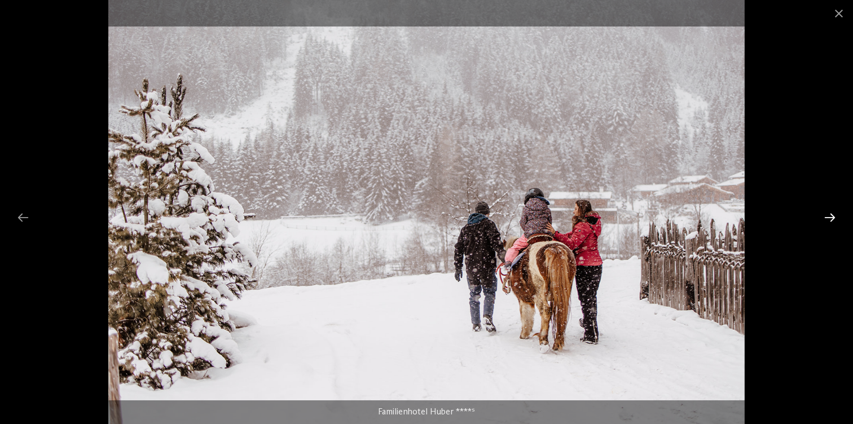
click at [823, 216] on div at bounding box center [830, 217] width 24 height 22
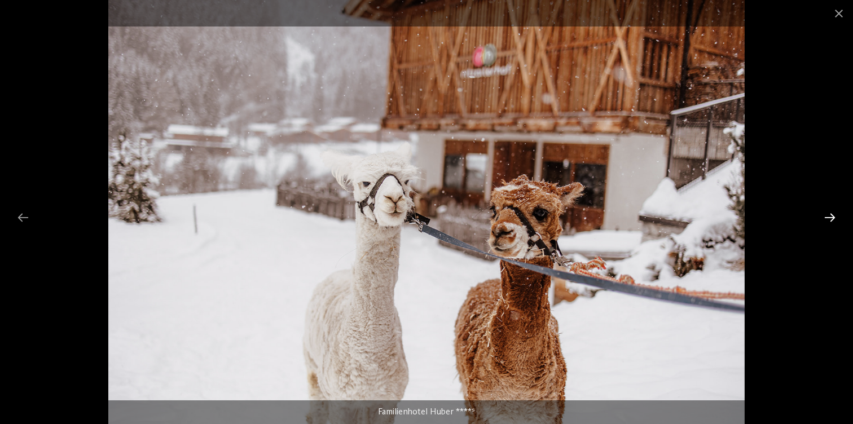
click at [823, 216] on div at bounding box center [830, 217] width 24 height 22
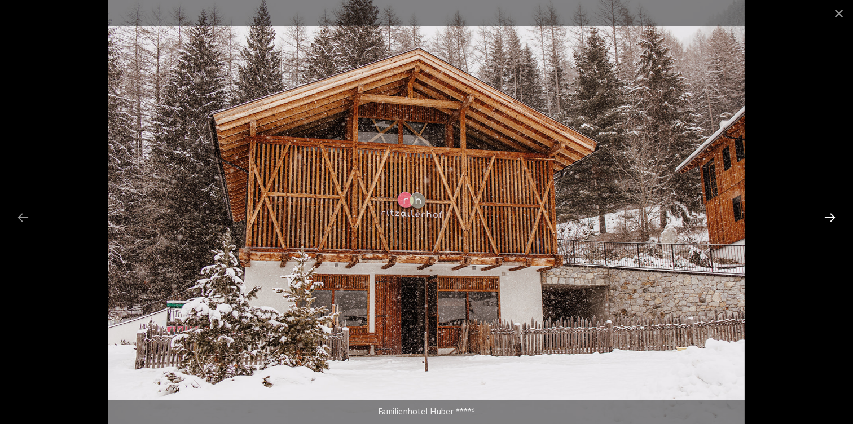
click at [823, 216] on div at bounding box center [830, 217] width 24 height 22
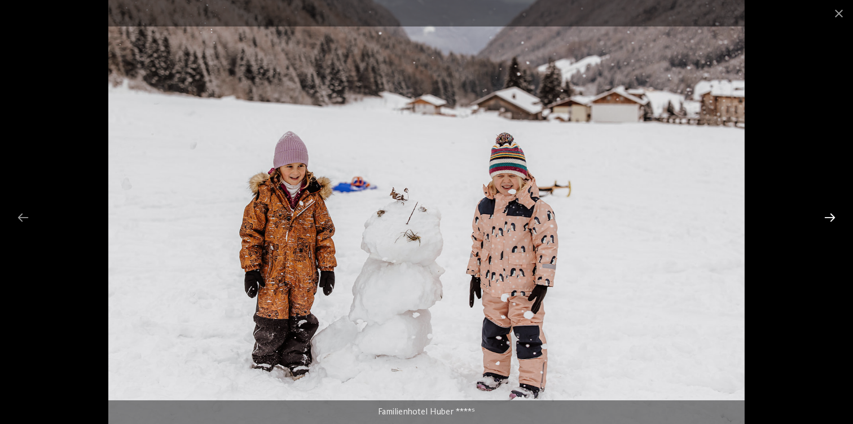
click at [823, 216] on div at bounding box center [830, 217] width 24 height 22
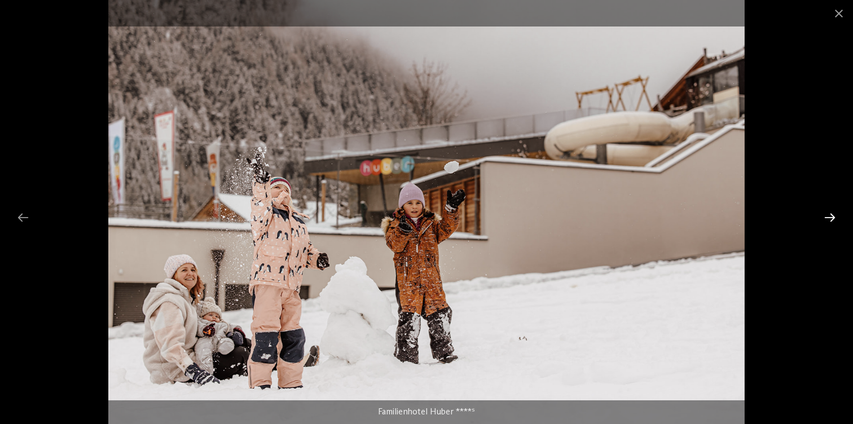
click at [823, 216] on div at bounding box center [830, 217] width 24 height 22
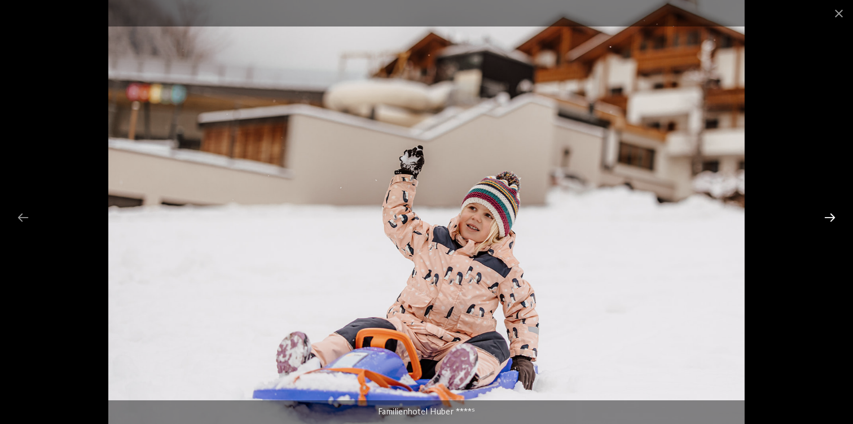
click at [823, 216] on div at bounding box center [830, 217] width 24 height 22
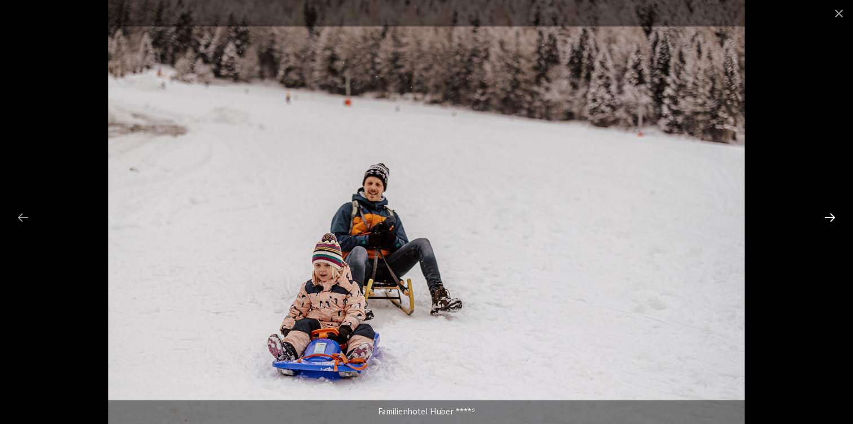
click at [823, 216] on div at bounding box center [830, 217] width 24 height 22
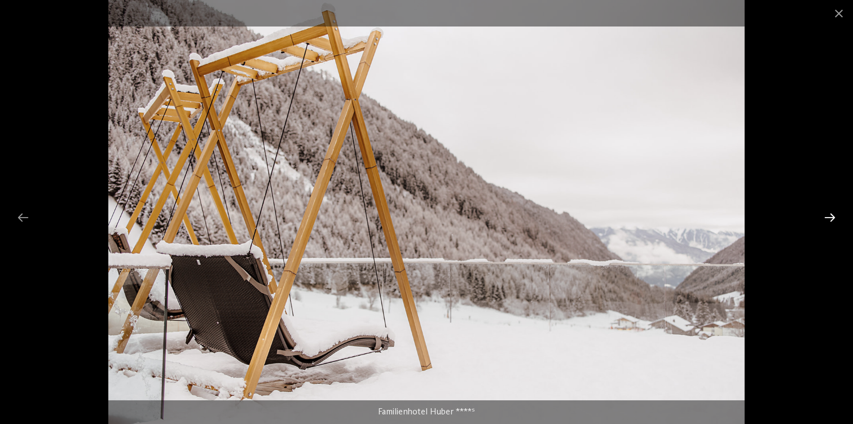
click at [823, 216] on div at bounding box center [830, 217] width 24 height 22
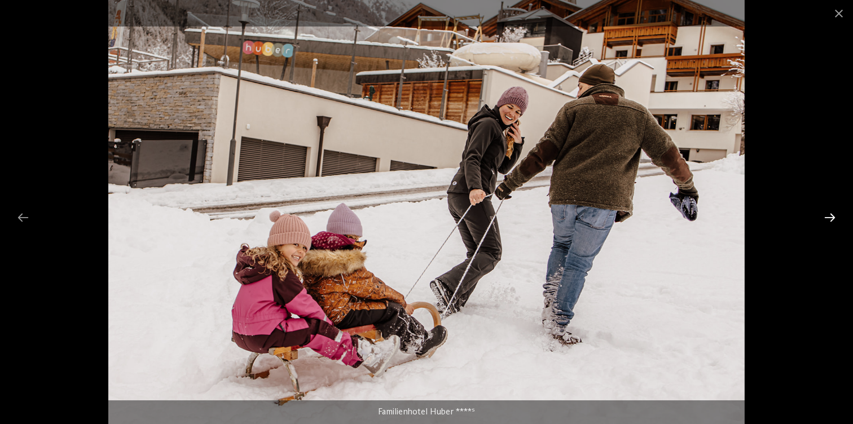
click at [823, 216] on div at bounding box center [830, 217] width 24 height 22
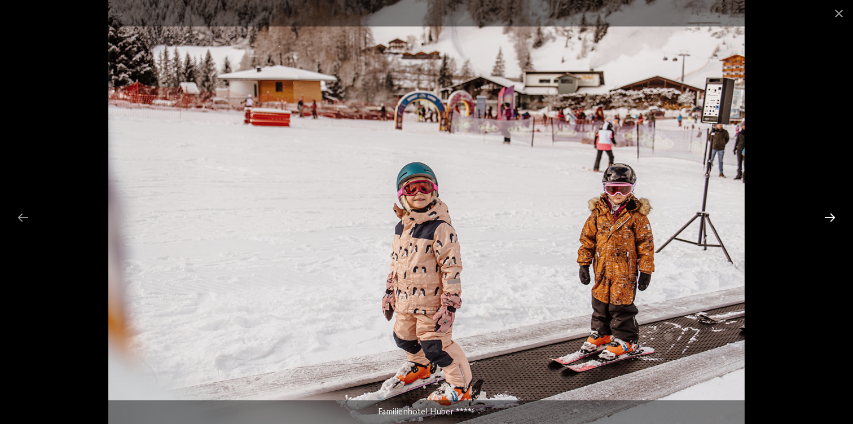
click at [823, 216] on div at bounding box center [830, 217] width 24 height 22
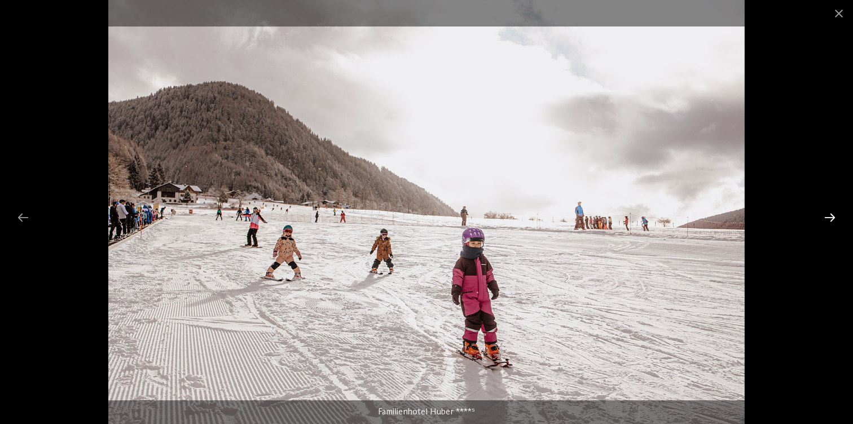
click at [836, 222] on div at bounding box center [830, 217] width 24 height 22
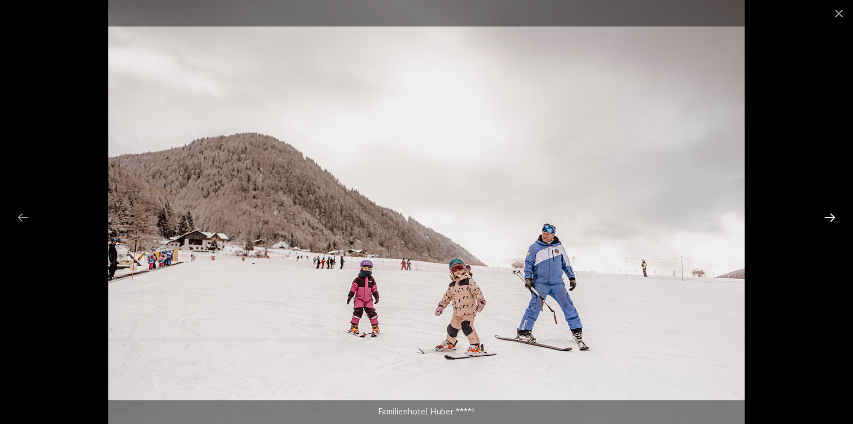
click at [830, 218] on div at bounding box center [830, 217] width 24 height 22
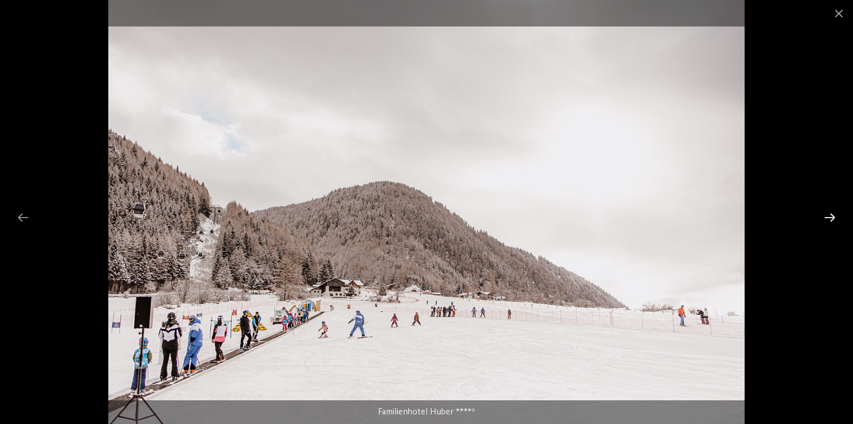
click at [830, 218] on div at bounding box center [830, 217] width 24 height 22
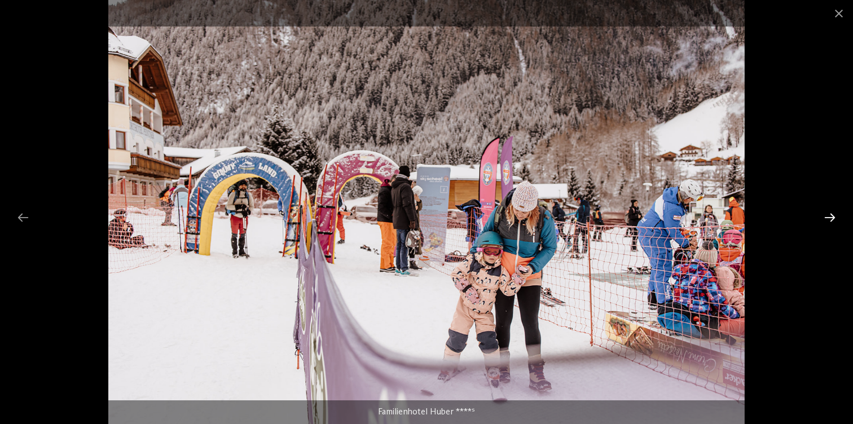
click at [829, 217] on div at bounding box center [830, 217] width 24 height 22
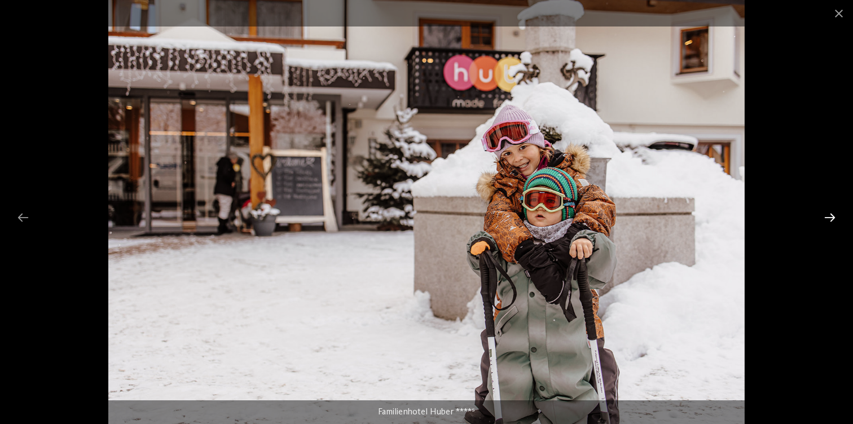
click at [829, 216] on div at bounding box center [830, 217] width 24 height 22
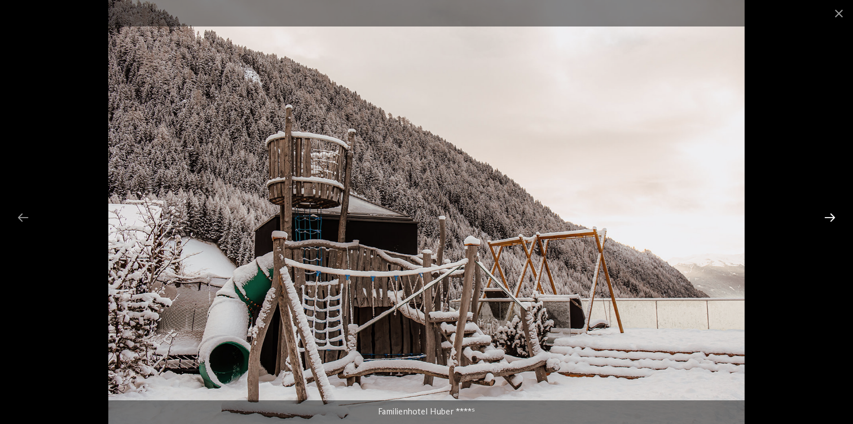
click at [829, 216] on div at bounding box center [830, 217] width 24 height 22
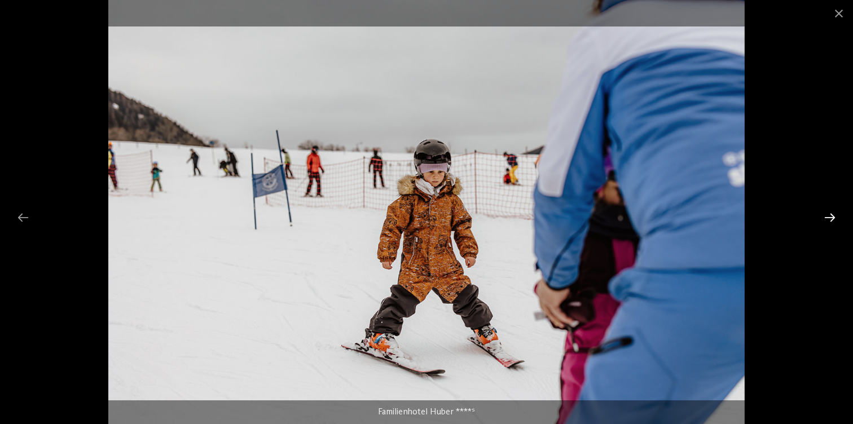
click at [829, 216] on div at bounding box center [830, 217] width 24 height 22
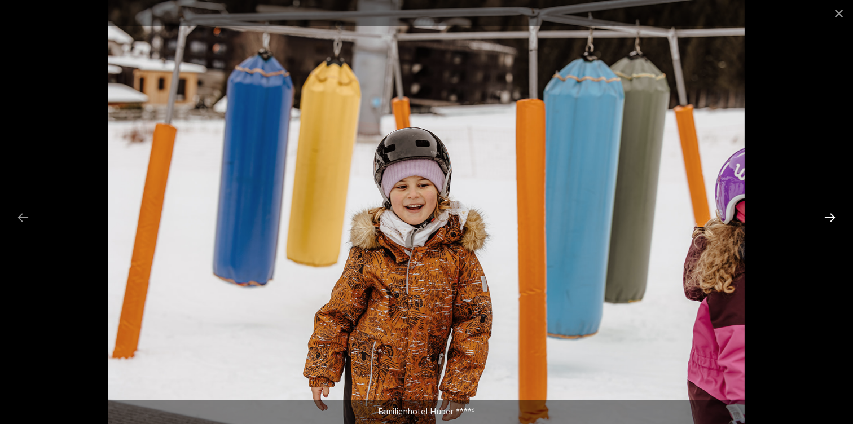
click at [829, 216] on div at bounding box center [830, 217] width 24 height 22
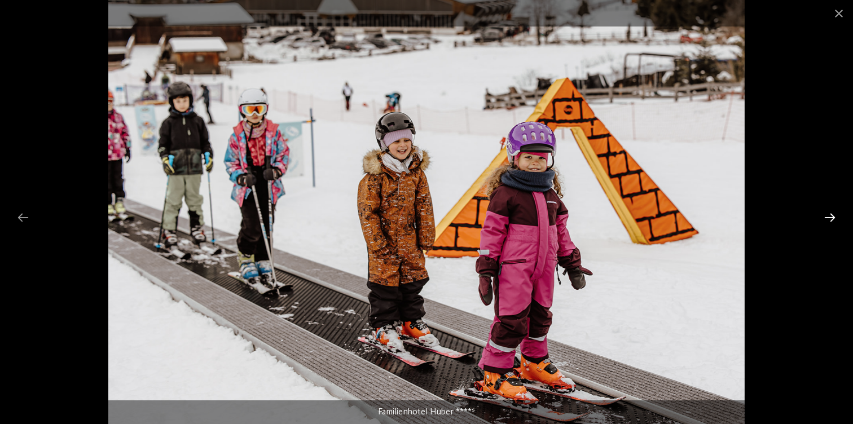
click at [829, 216] on div at bounding box center [830, 217] width 24 height 22
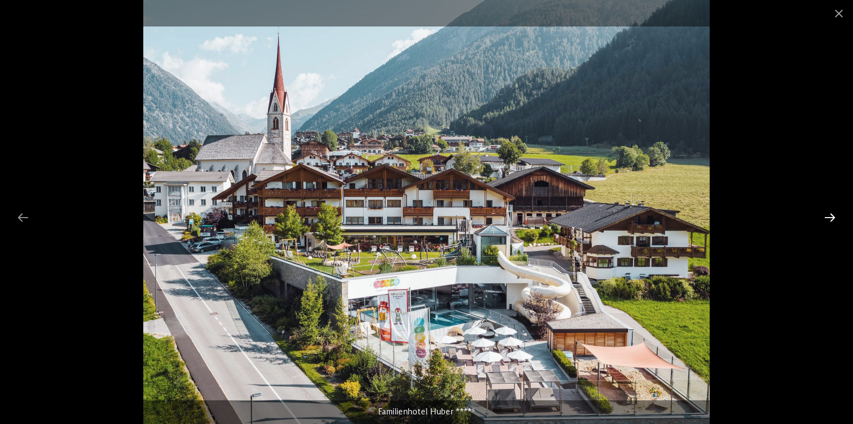
click at [825, 216] on div at bounding box center [830, 217] width 24 height 22
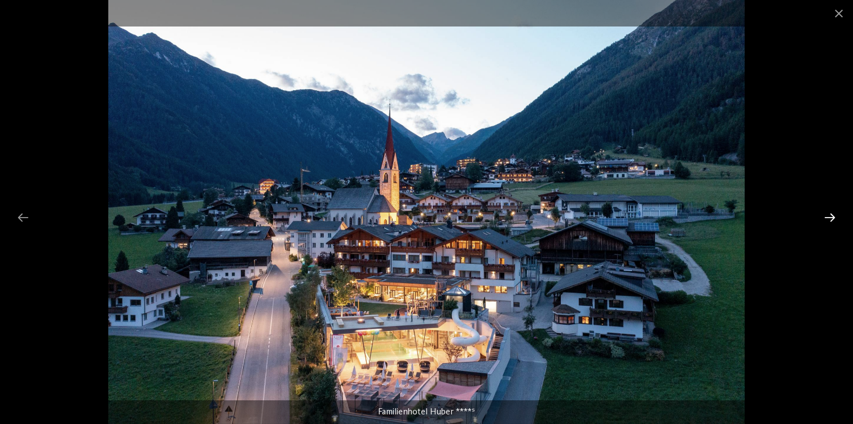
click at [825, 216] on div at bounding box center [830, 217] width 24 height 22
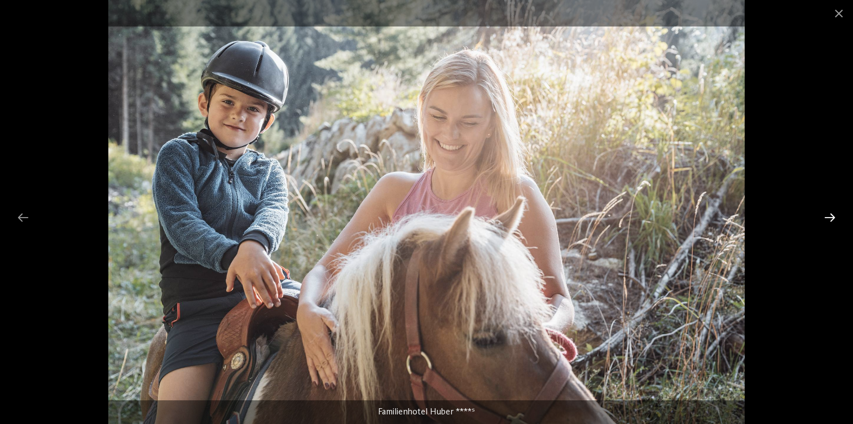
click at [825, 216] on div at bounding box center [830, 217] width 24 height 22
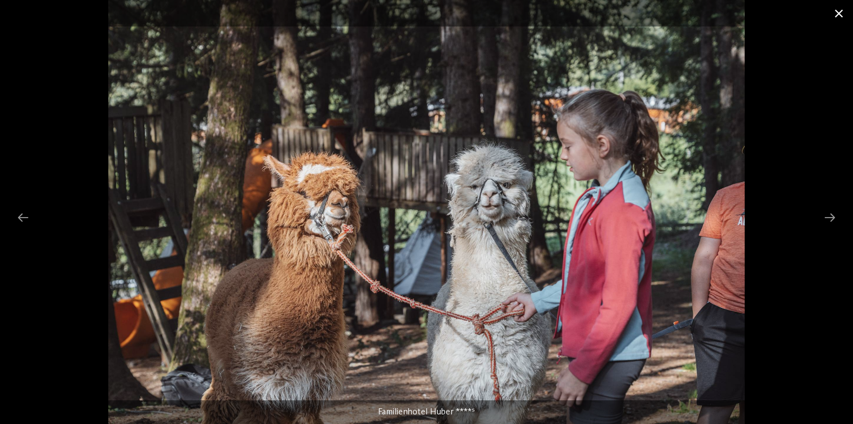
click at [837, 14] on span at bounding box center [839, 13] width 28 height 27
